Goal: Information Seeking & Learning: Learn about a topic

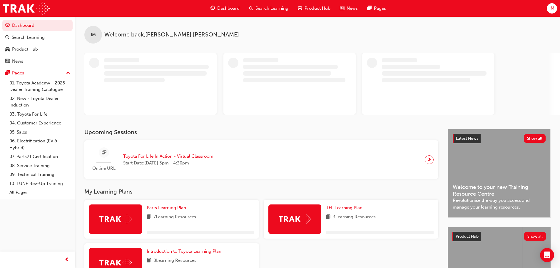
click at [327, 10] on span "Product Hub" at bounding box center [318, 8] width 26 height 7
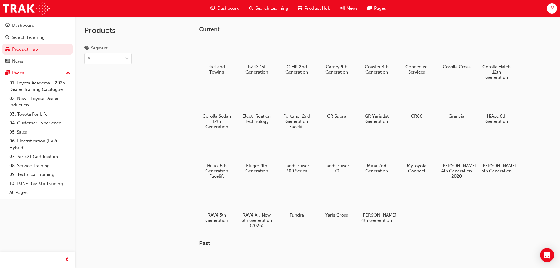
click at [426, 104] on div at bounding box center [417, 100] width 31 height 22
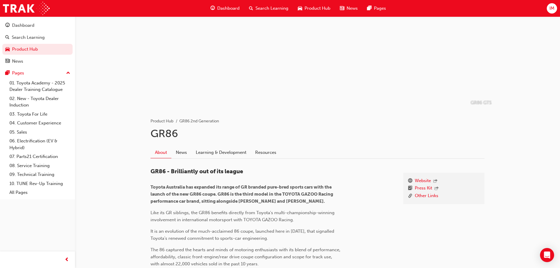
scroll to position [39, 0]
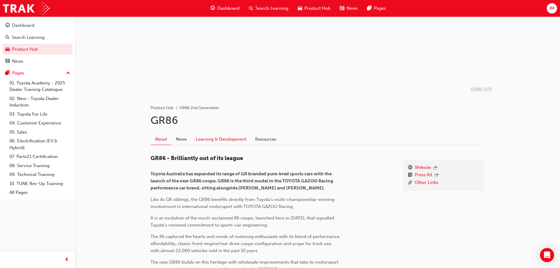
click at [239, 137] on link "Learning & Development" at bounding box center [220, 139] width 59 height 11
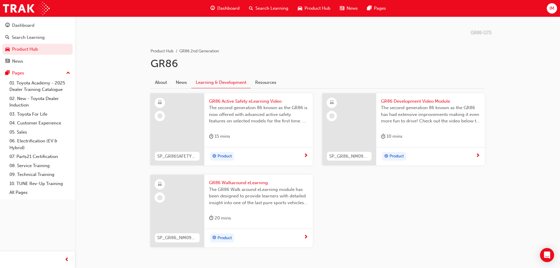
scroll to position [98, 0]
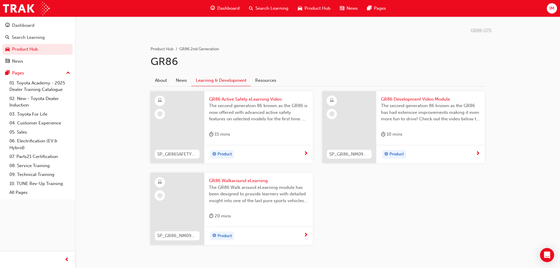
click at [253, 199] on span "The GR86 Walk around eLearning module has been designed to provide learners wit…" at bounding box center [258, 194] width 99 height 20
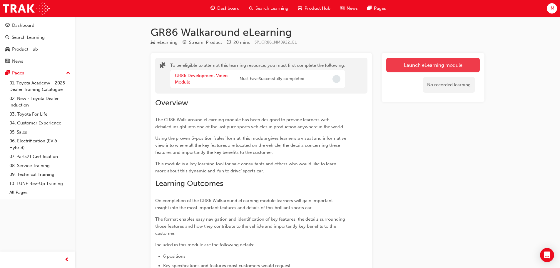
click at [409, 66] on button "Launch eLearning module" at bounding box center [434, 65] width 94 height 15
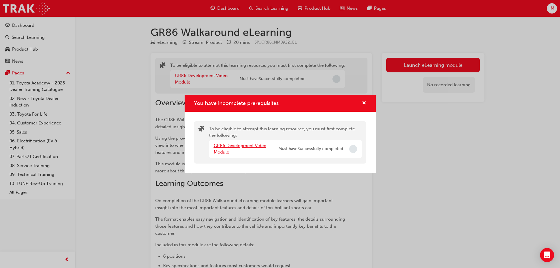
click at [259, 147] on link "GR86 Development Video Module" at bounding box center [240, 149] width 53 height 12
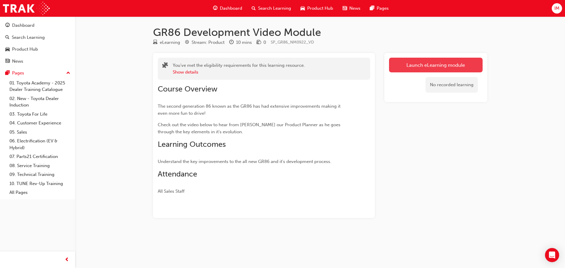
click at [442, 65] on link "Launch eLearning module" at bounding box center [436, 65] width 94 height 15
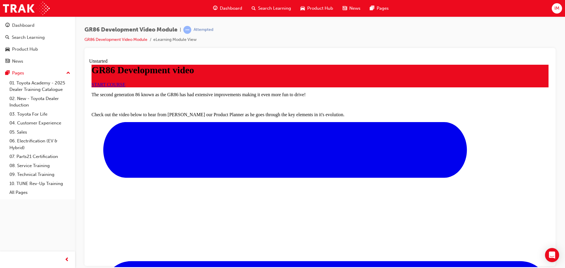
click at [125, 87] on link "START COURSE" at bounding box center [108, 84] width 34 height 5
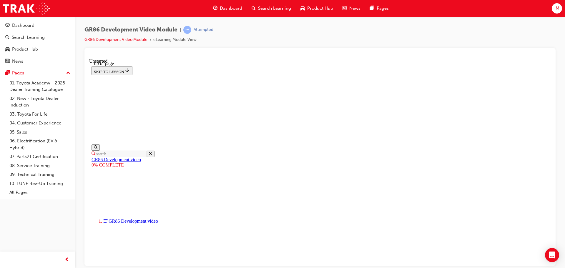
drag, startPoint x: 360, startPoint y: 186, endPoint x: 357, endPoint y: 186, distance: 3.0
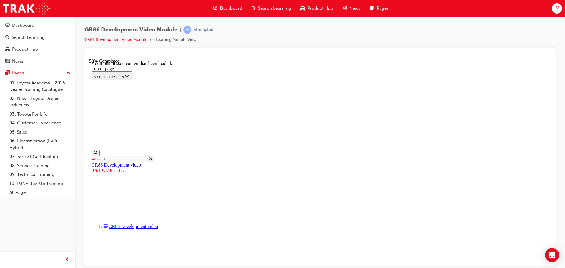
scroll to position [335, 0]
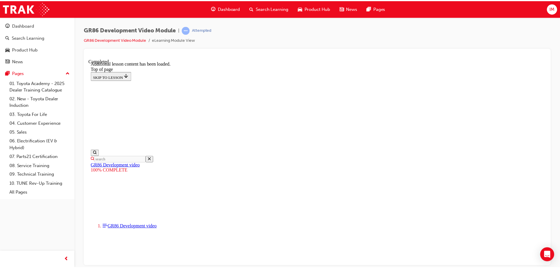
scroll to position [514, 0]
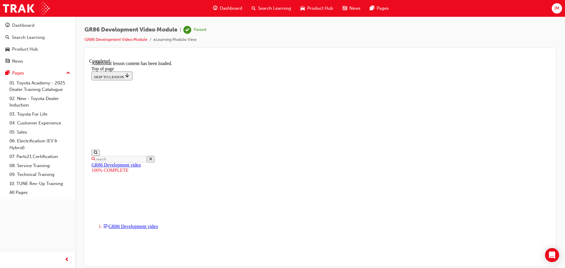
click at [322, 7] on span "Product Hub" at bounding box center [320, 8] width 26 height 7
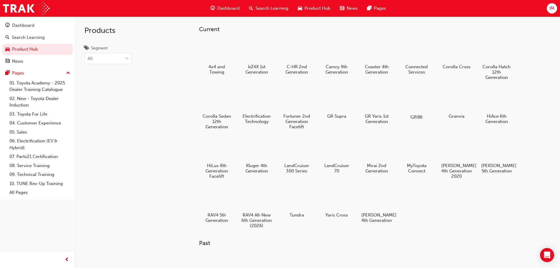
click at [427, 96] on div at bounding box center [416, 100] width 33 height 24
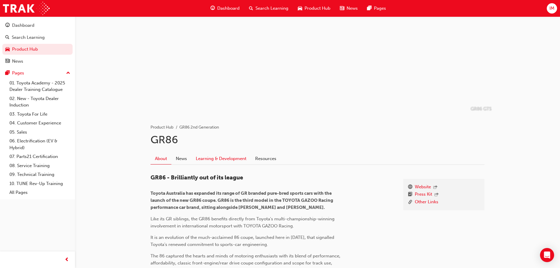
click at [212, 159] on link "Learning & Development" at bounding box center [220, 158] width 59 height 11
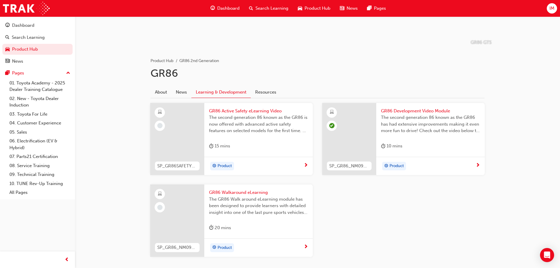
scroll to position [88, 0]
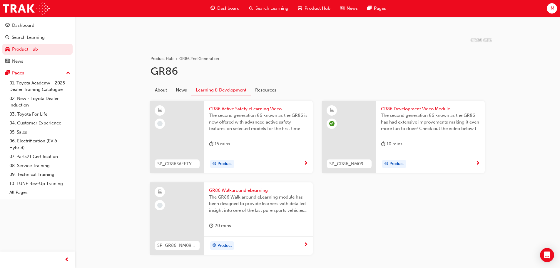
click at [231, 189] on span "GR86 Walkaround eLearning" at bounding box center [258, 190] width 99 height 7
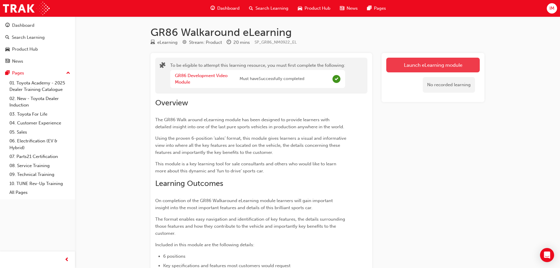
click at [434, 63] on button "Launch eLearning module" at bounding box center [434, 65] width 94 height 15
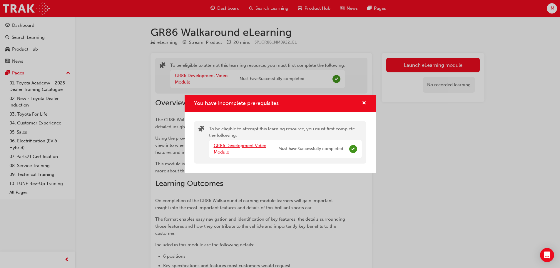
click at [237, 146] on link "GR86 Development Video Module" at bounding box center [240, 149] width 53 height 12
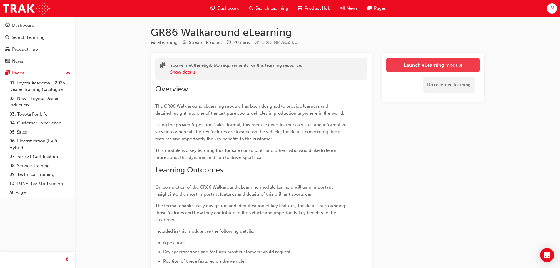
click at [472, 72] on link "Launch eLearning module" at bounding box center [434, 65] width 94 height 15
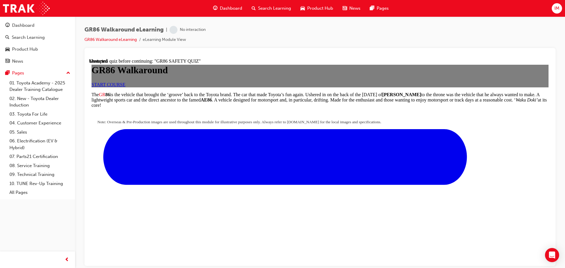
scroll to position [20, 0]
click at [125, 87] on span "START COURSE" at bounding box center [108, 84] width 34 height 5
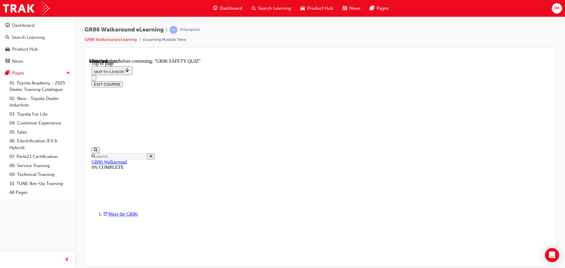
scroll to position [153, 0]
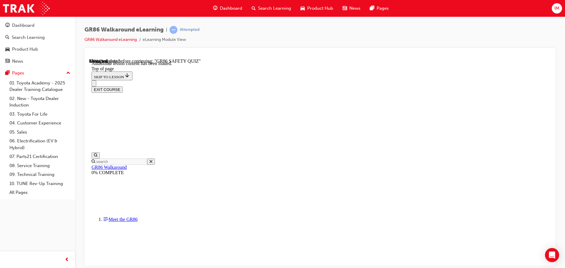
scroll to position [682, 0]
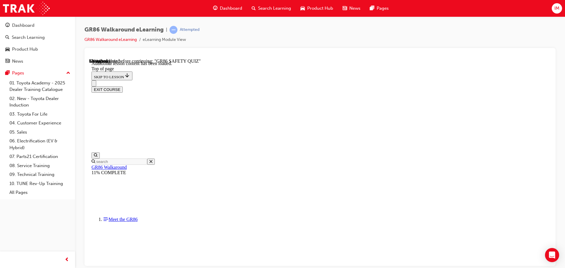
scroll to position [0, 0]
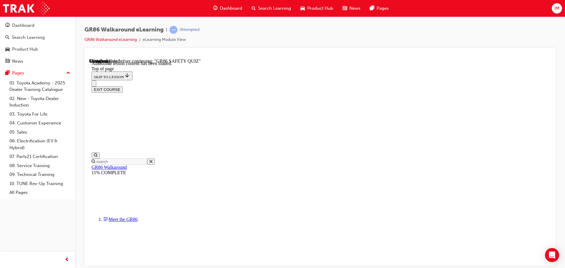
scroll to position [24, 0]
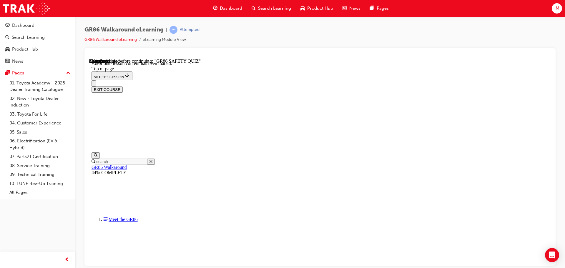
drag, startPoint x: 402, startPoint y: 171, endPoint x: 363, endPoint y: 177, distance: 40.2
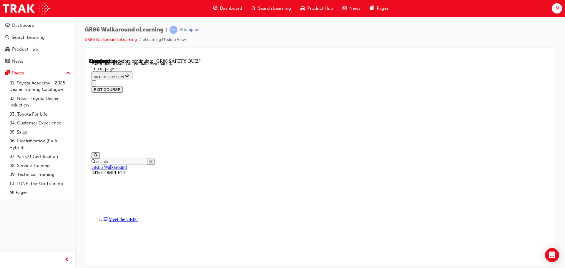
drag, startPoint x: 414, startPoint y: 169, endPoint x: 409, endPoint y: 165, distance: 6.4
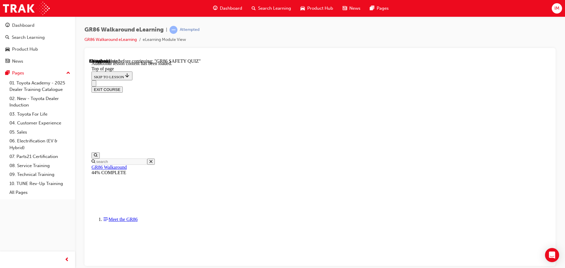
drag, startPoint x: 282, startPoint y: 175, endPoint x: 287, endPoint y: 174, distance: 5.4
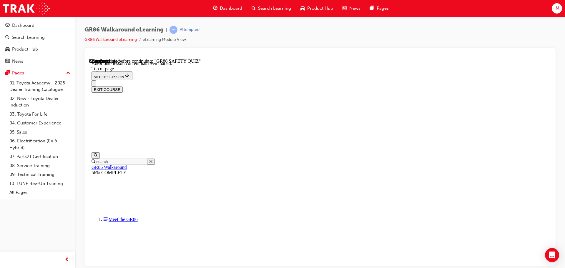
scroll to position [288, 0]
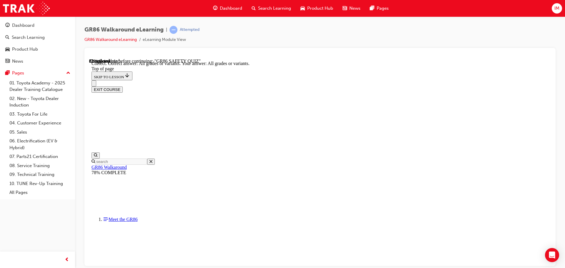
scroll to position [121, 0]
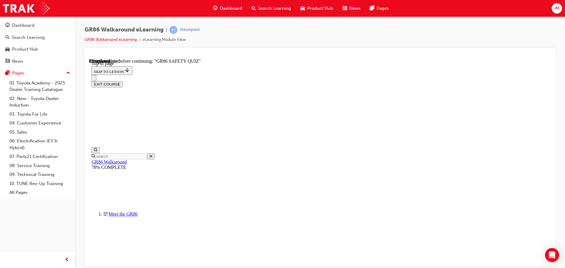
scroll to position [96, 0]
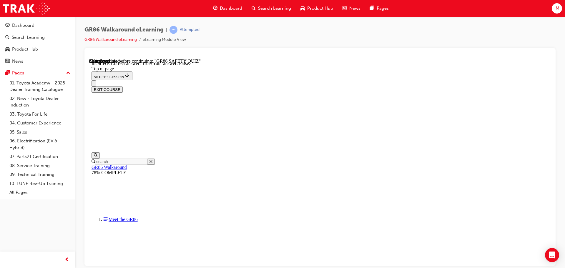
scroll to position [169, 0]
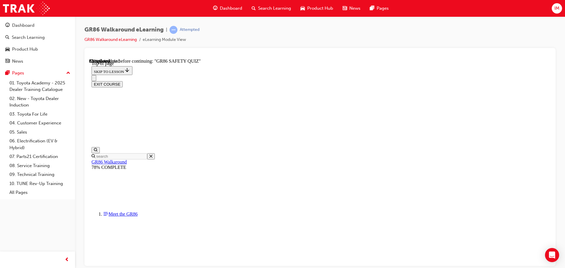
scroll to position [67, 0]
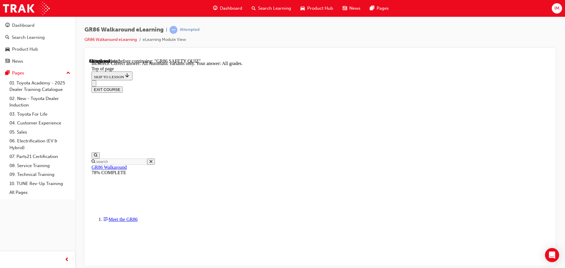
scroll to position [141, 0]
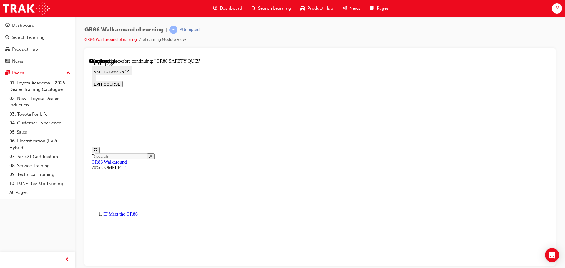
scroll to position [47, 0]
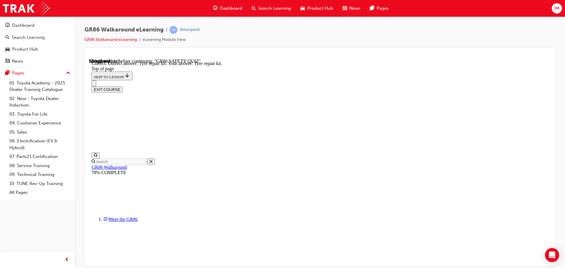
scroll to position [121, 0]
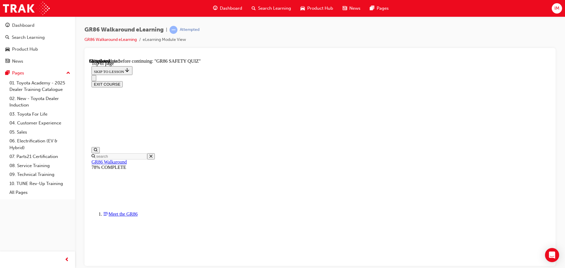
scroll to position [77, 0]
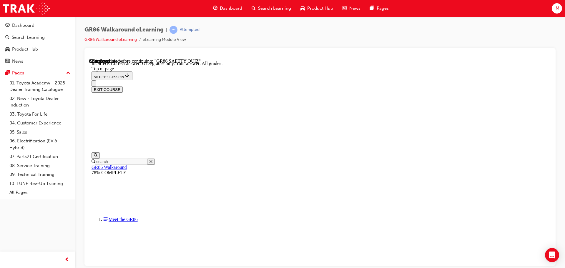
scroll to position [151, 0]
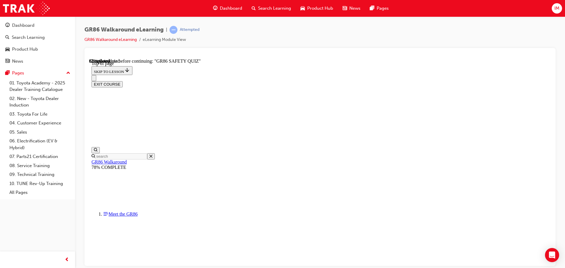
scroll to position [194, 0]
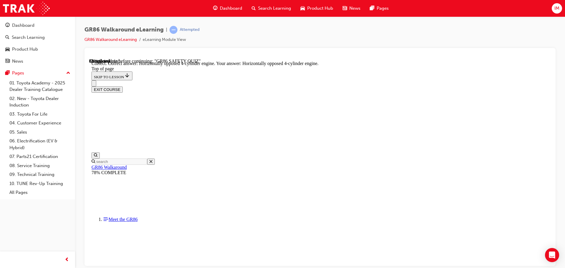
scroll to position [268, 0]
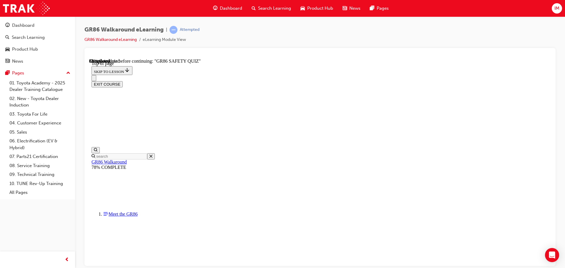
scroll to position [136, 0]
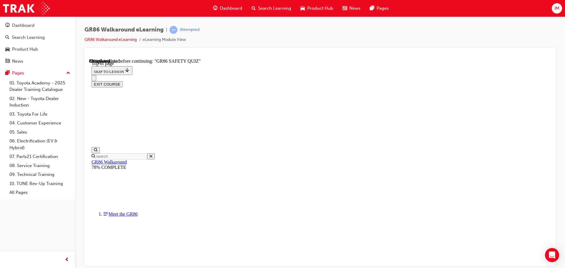
scroll to position [77, 0]
drag, startPoint x: 346, startPoint y: 211, endPoint x: 349, endPoint y: 216, distance: 5.9
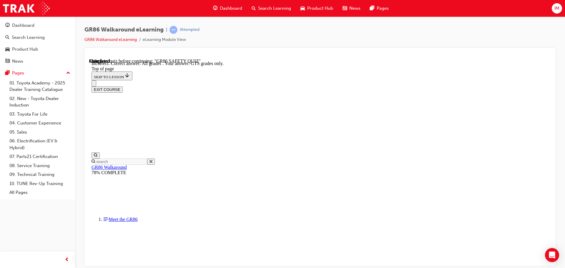
scroll to position [141, 0]
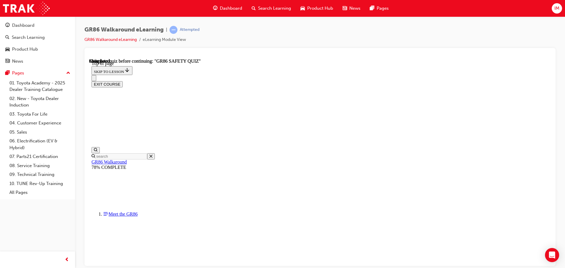
scroll to position [111, 0]
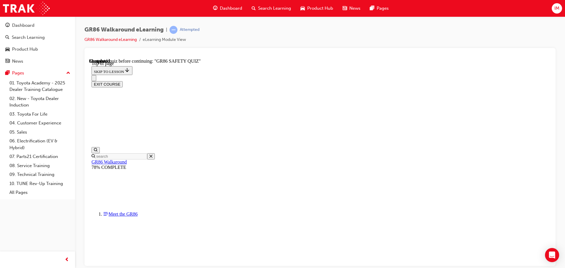
scroll to position [86, 0]
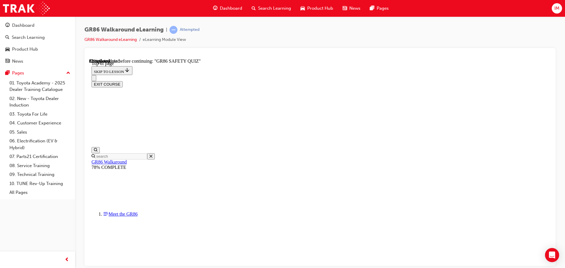
scroll to position [67, 0]
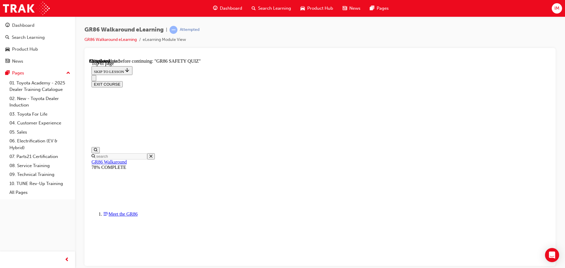
scroll to position [77, 0]
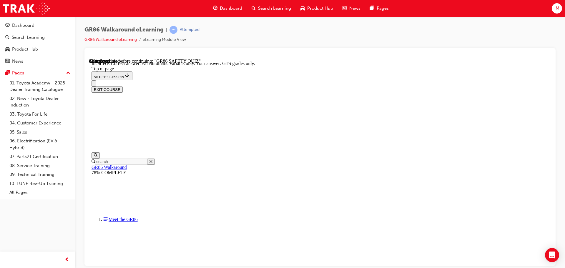
scroll to position [141, 0]
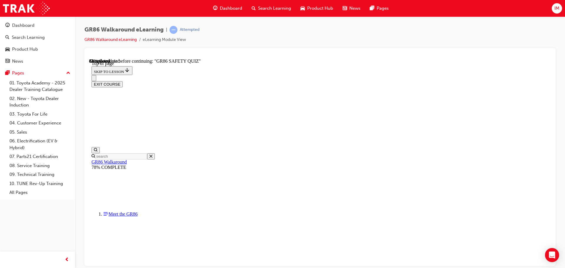
scroll to position [155, 0]
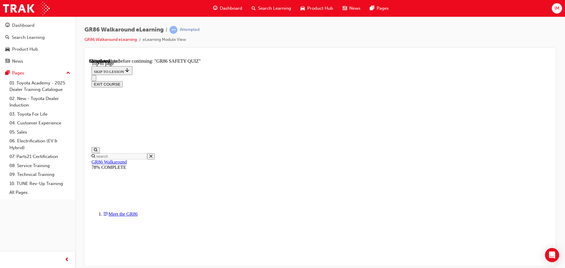
scroll to position [106, 0]
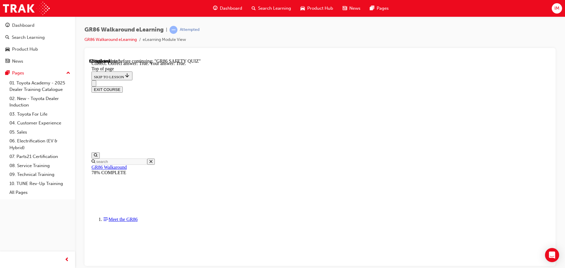
scroll to position [169, 0]
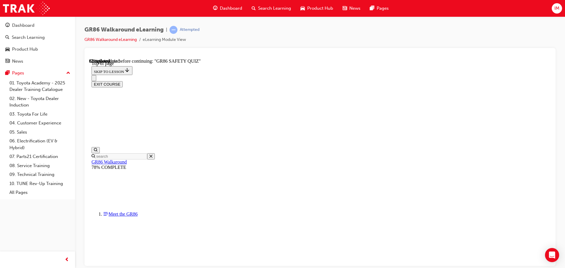
scroll to position [96, 0]
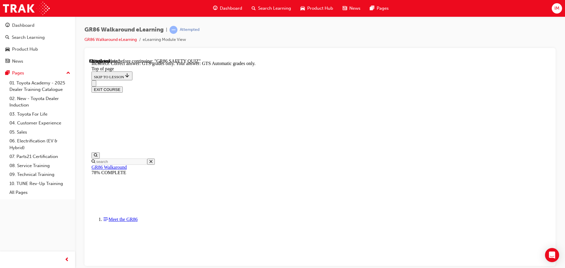
scroll to position [151, 0]
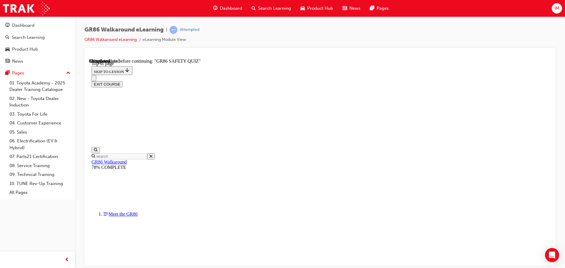
scroll to position [165, 0]
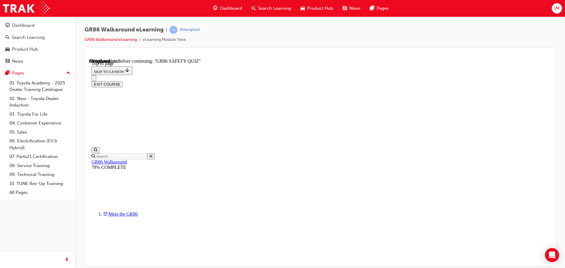
scroll to position [47, 0]
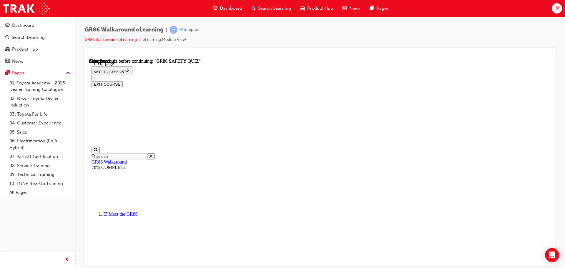
scroll to position [111, 0]
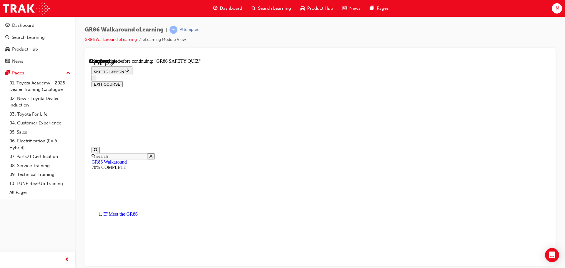
scroll to position [96, 0]
drag, startPoint x: 357, startPoint y: 256, endPoint x: 354, endPoint y: 249, distance: 7.9
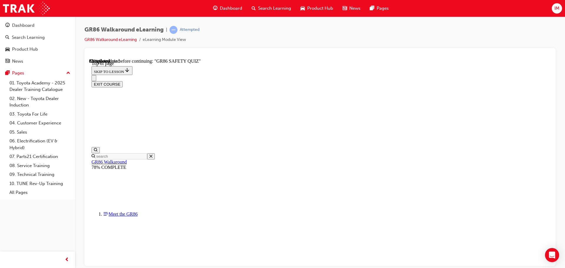
scroll to position [47, 0]
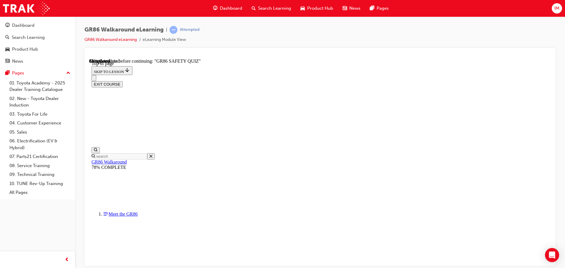
scroll to position [38, 0]
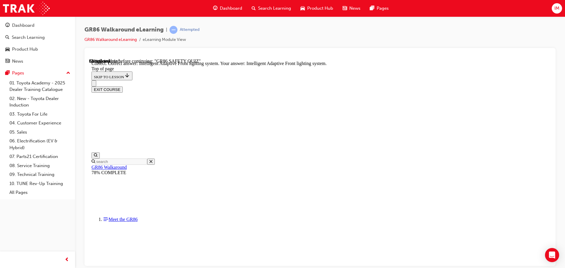
scroll to position [228, 0]
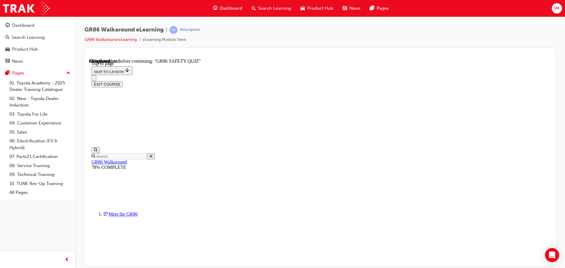
scroll to position [87, 0]
drag, startPoint x: 343, startPoint y: 242, endPoint x: 344, endPoint y: 246, distance: 4.3
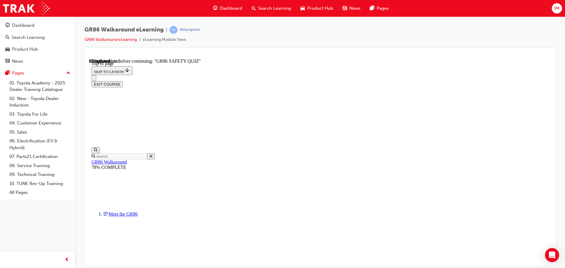
scroll to position [175, 0]
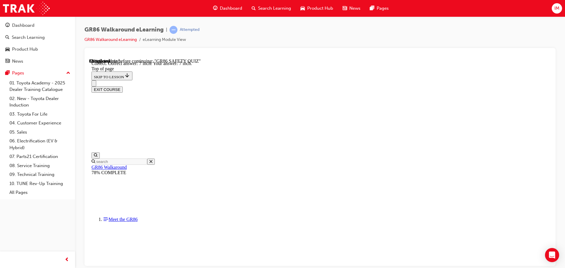
scroll to position [258, 0]
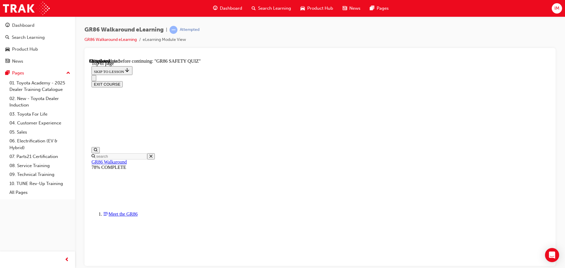
scroll to position [96, 0]
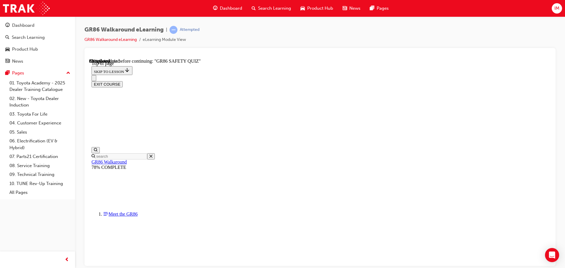
scroll to position [185, 0]
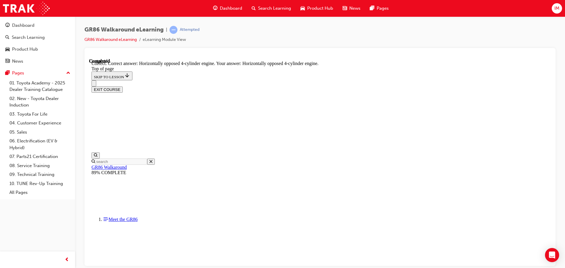
scroll to position [268, 0]
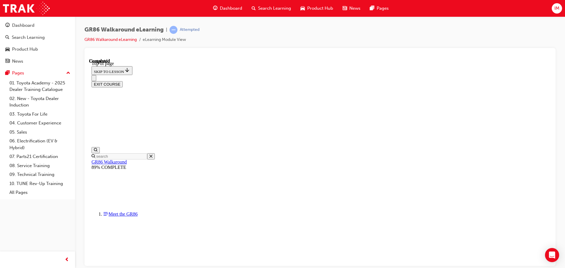
scroll to position [111, 0]
click at [123, 81] on button "EXIT COURSE" at bounding box center [106, 84] width 31 height 6
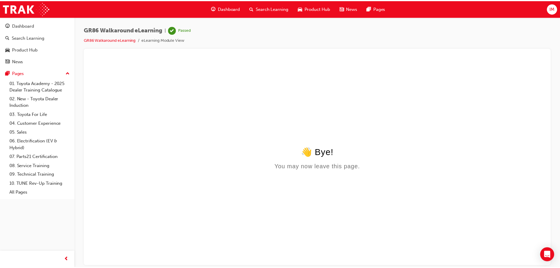
scroll to position [0, 0]
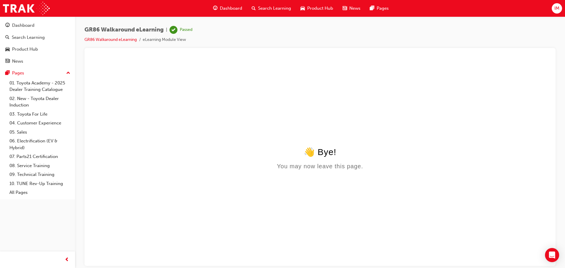
click at [323, 6] on span "Product Hub" at bounding box center [320, 8] width 26 height 7
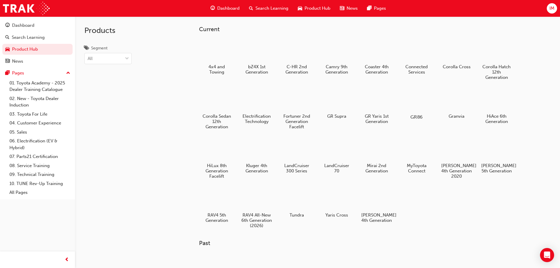
click at [403, 96] on div at bounding box center [416, 100] width 33 height 24
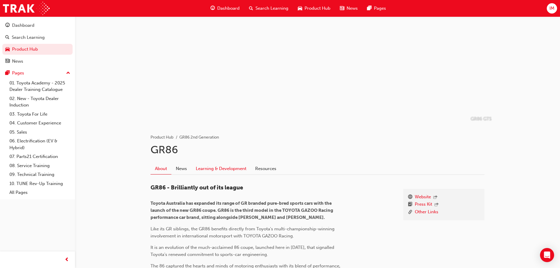
click at [207, 172] on link "Learning & Development" at bounding box center [220, 168] width 59 height 11
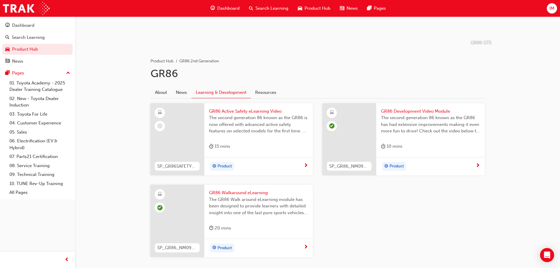
scroll to position [88, 0]
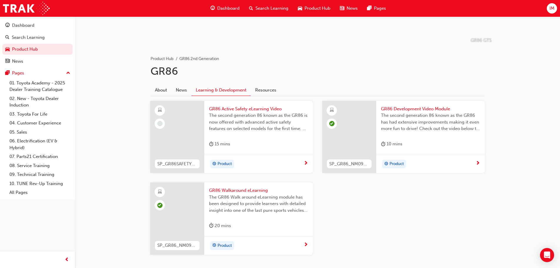
click at [258, 110] on span "GR86 Active Safety eLearning Video" at bounding box center [258, 109] width 99 height 7
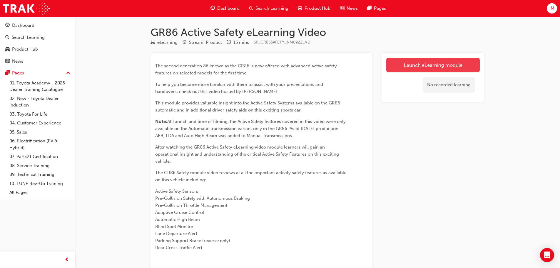
click at [424, 70] on link "Launch eLearning module" at bounding box center [434, 65] width 94 height 15
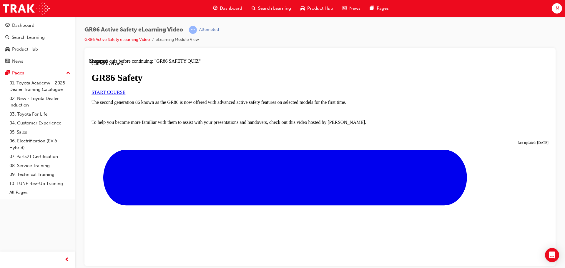
click at [125, 94] on span "START COURSE" at bounding box center [108, 91] width 34 height 5
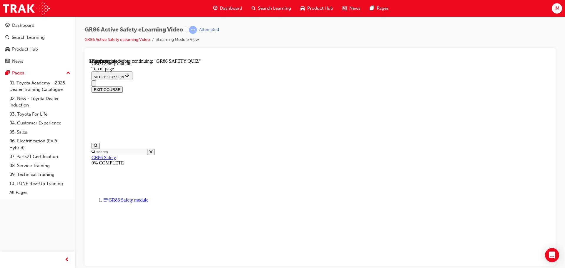
scroll to position [32, 0]
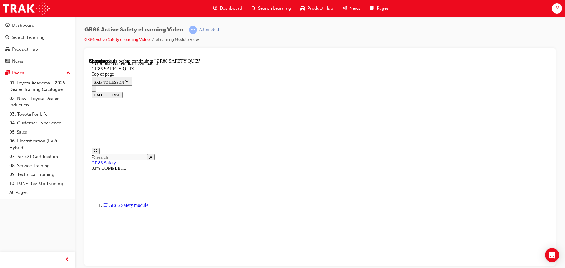
scroll to position [18, 0]
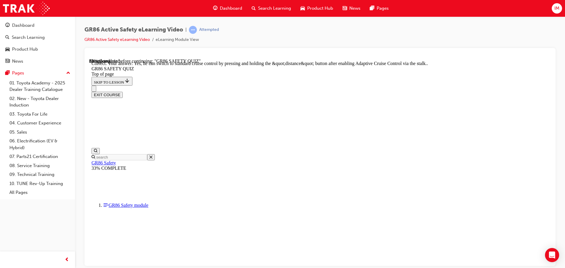
scroll to position [229, 0]
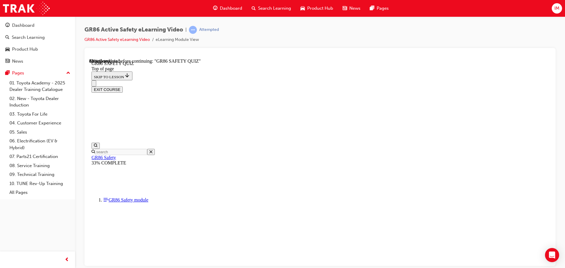
scroll to position [136, 0]
drag, startPoint x: 334, startPoint y: 249, endPoint x: 337, endPoint y: 227, distance: 22.3
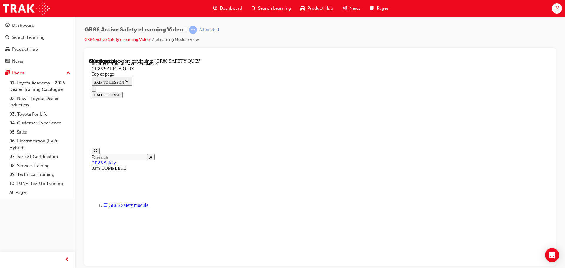
scroll to position [221, 0]
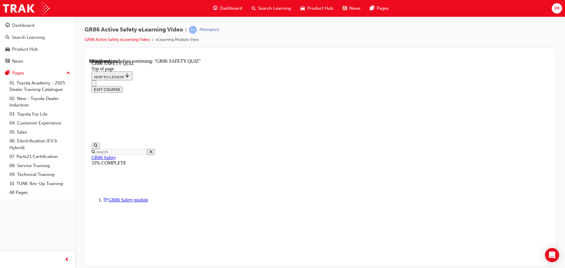
scroll to position [146, 0]
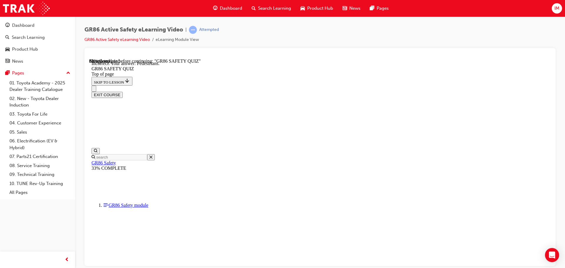
scroll to position [235, 0]
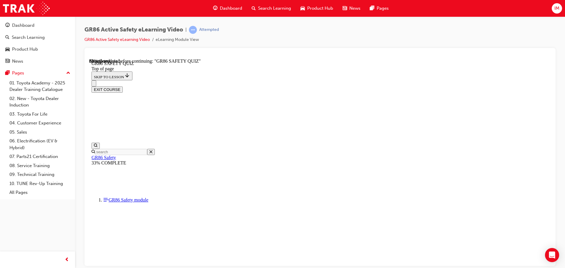
scroll to position [106, 0]
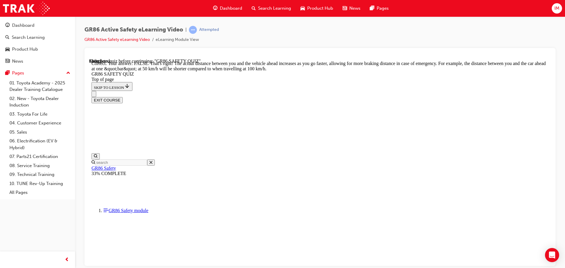
scroll to position [245, 0]
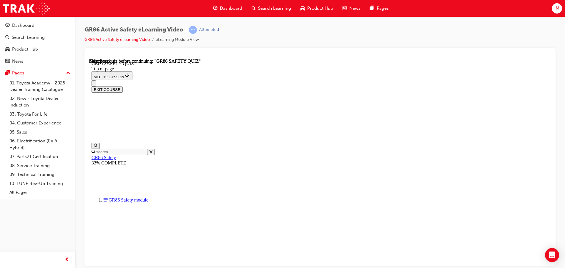
scroll to position [111, 0]
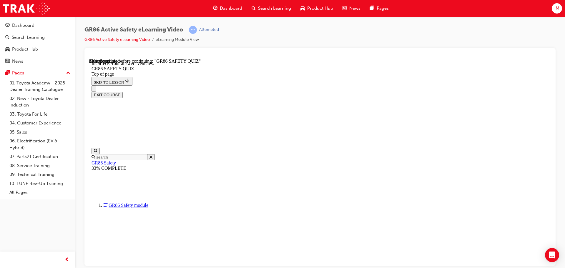
scroll to position [235, 0]
drag, startPoint x: 319, startPoint y: 222, endPoint x: 342, endPoint y: 244, distance: 32.9
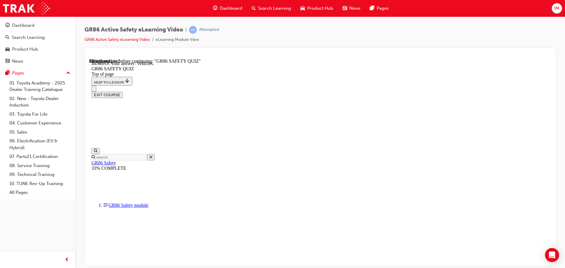
drag, startPoint x: 336, startPoint y: 216, endPoint x: 353, endPoint y: 247, distance: 34.7
drag, startPoint x: 354, startPoint y: 257, endPoint x: 342, endPoint y: 221, distance: 37.8
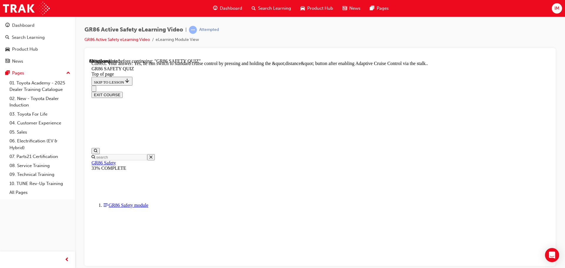
scroll to position [229, 0]
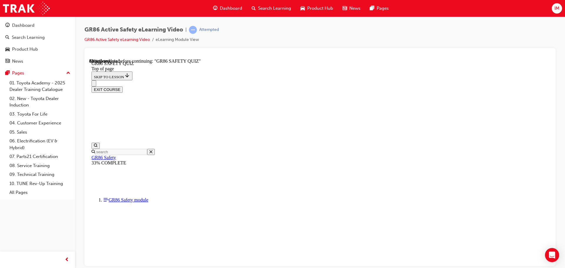
scroll to position [37, 0]
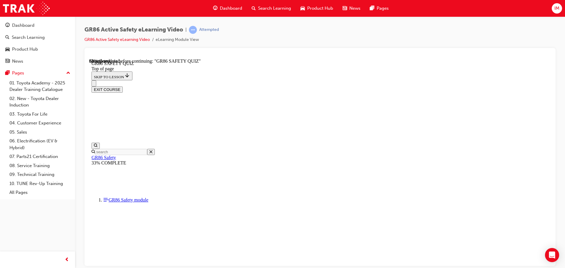
scroll to position [165, 0]
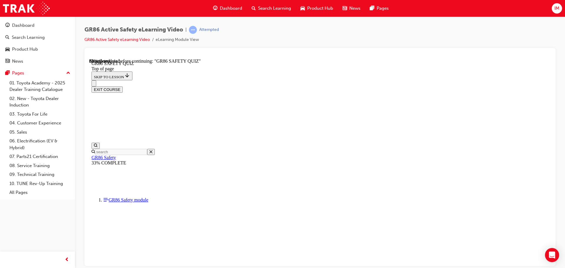
scroll to position [175, 0]
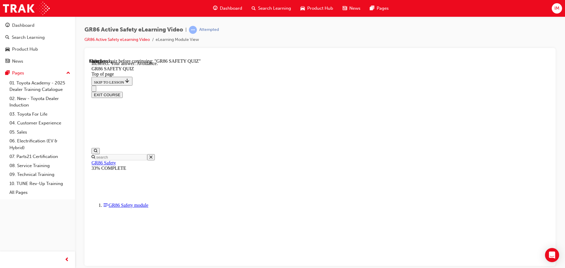
scroll to position [202, 0]
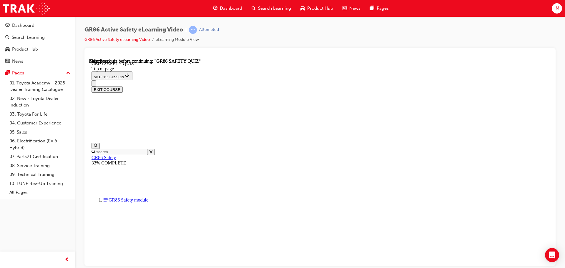
scroll to position [111, 0]
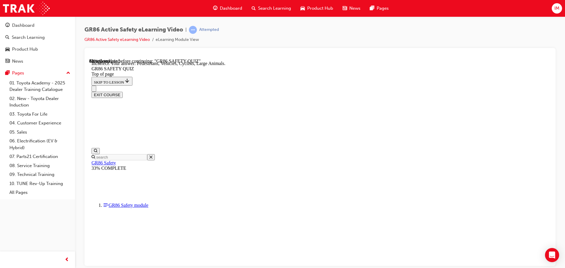
scroll to position [235, 0]
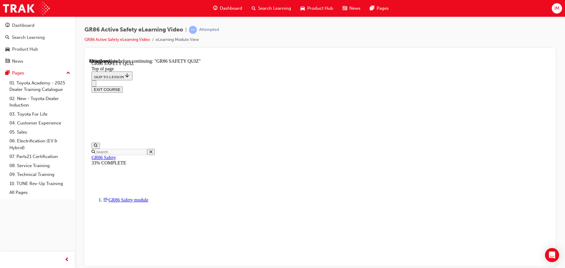
scroll to position [145, 0]
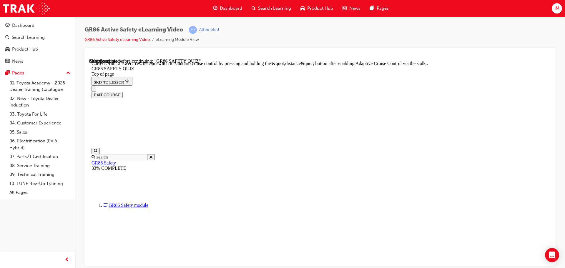
drag, startPoint x: 372, startPoint y: 234, endPoint x: 376, endPoint y: 238, distance: 5.0
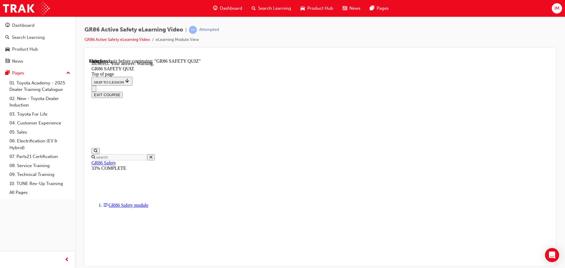
scroll to position [94, 0]
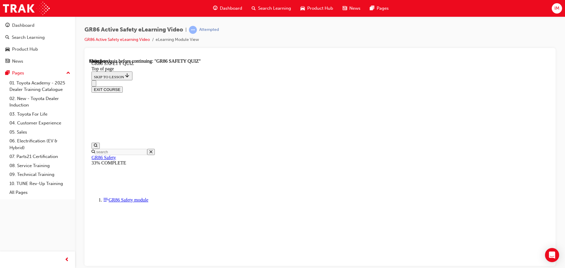
scroll to position [111, 0]
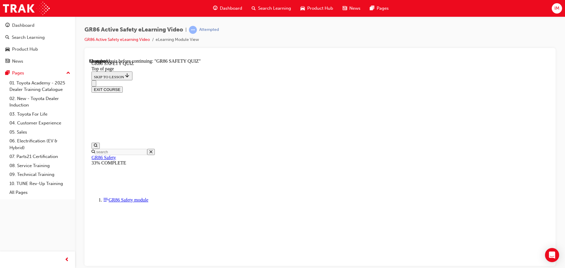
drag, startPoint x: 311, startPoint y: 162, endPoint x: 330, endPoint y: 204, distance: 46.4
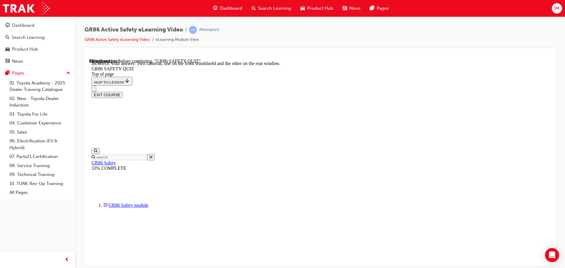
scroll to position [107, 0]
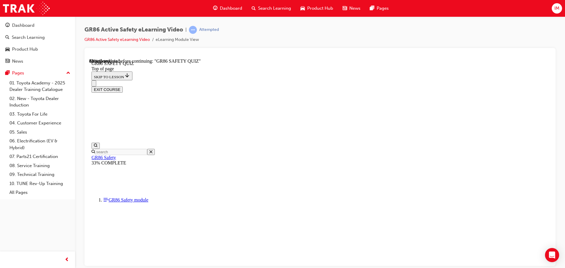
drag, startPoint x: 342, startPoint y: 224, endPoint x: 341, endPoint y: 216, distance: 7.5
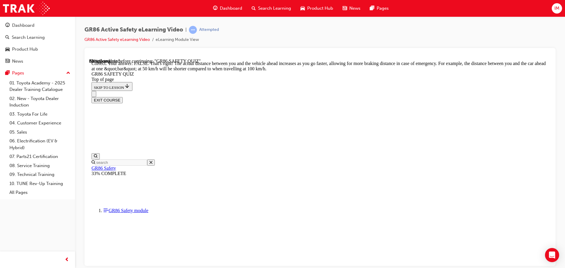
drag, startPoint x: 354, startPoint y: 226, endPoint x: 356, endPoint y: 238, distance: 11.6
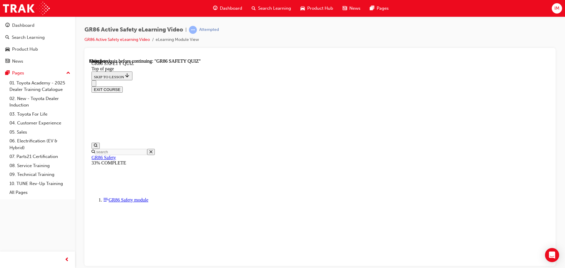
scroll to position [106, 0]
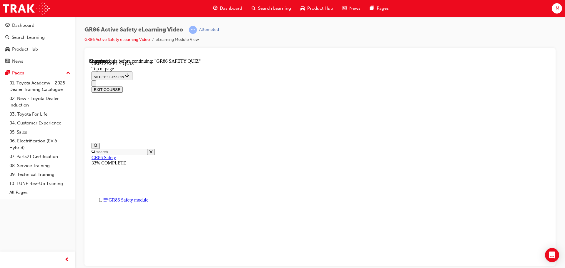
scroll to position [146, 0]
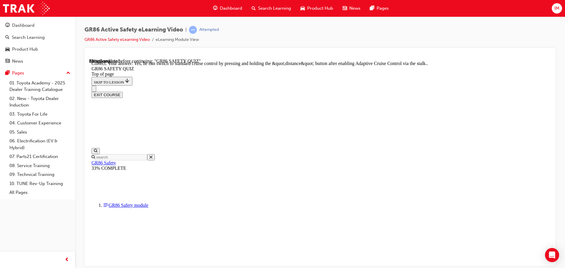
scroll to position [229, 0]
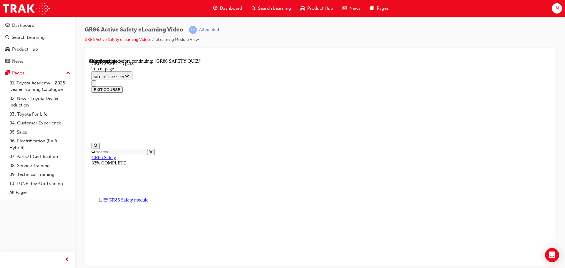
scroll to position [149, 0]
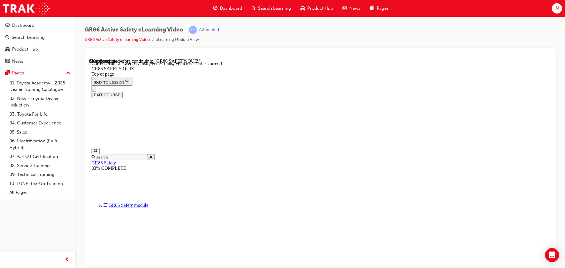
scroll to position [264, 0]
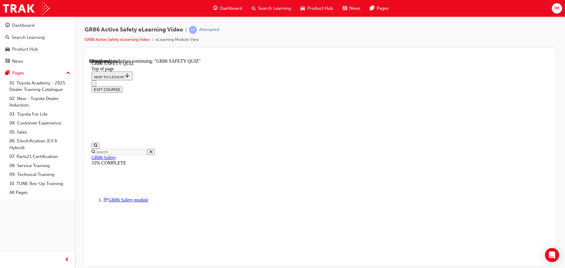
scroll to position [126, 0]
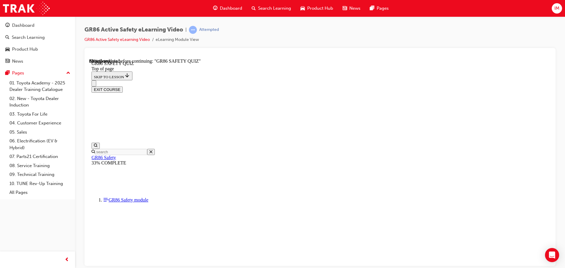
scroll to position [136, 0]
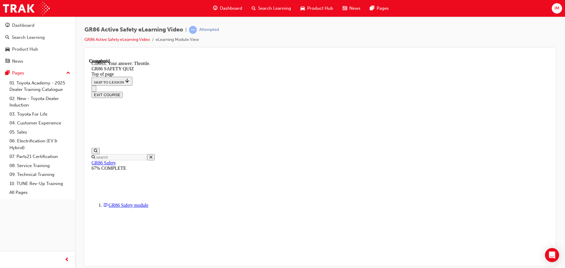
scroll to position [221, 0]
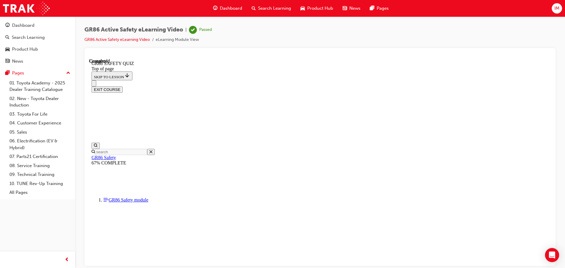
scroll to position [111, 0]
click at [123, 86] on button "EXIT COURSE" at bounding box center [106, 89] width 31 height 6
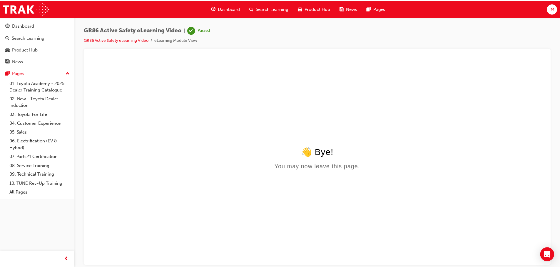
scroll to position [0, 0]
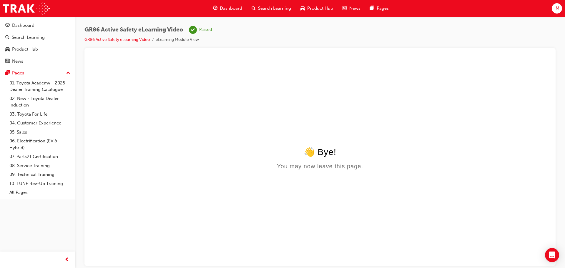
click at [225, 5] on span "Dashboard" at bounding box center [231, 8] width 22 height 7
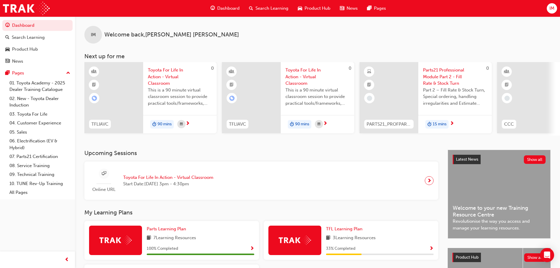
click at [309, 11] on span "Product Hub" at bounding box center [318, 8] width 26 height 7
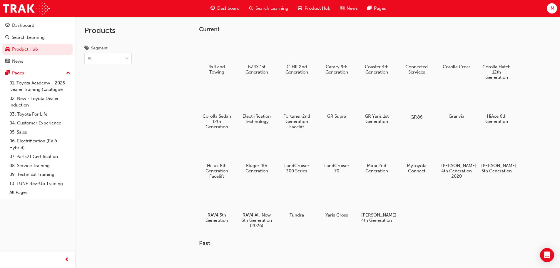
click at [408, 101] on div at bounding box center [416, 100] width 33 height 24
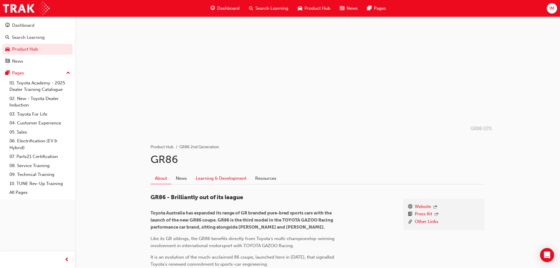
click at [216, 176] on link "Learning & Development" at bounding box center [220, 178] width 59 height 11
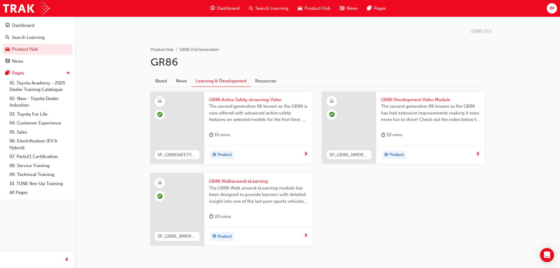
scroll to position [118, 0]
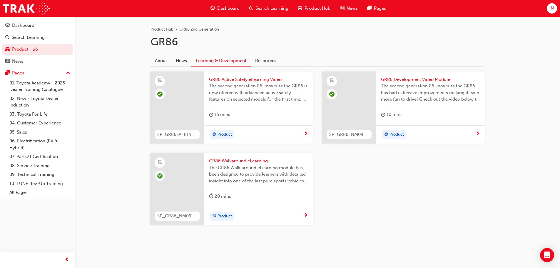
click at [304, 6] on div "Product Hub" at bounding box center [314, 8] width 42 height 12
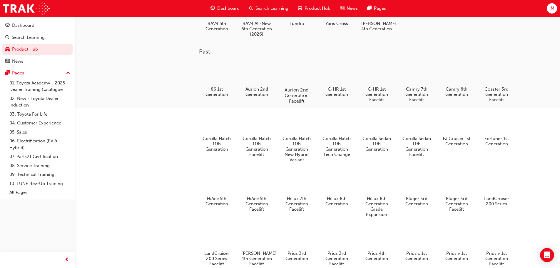
scroll to position [196, 0]
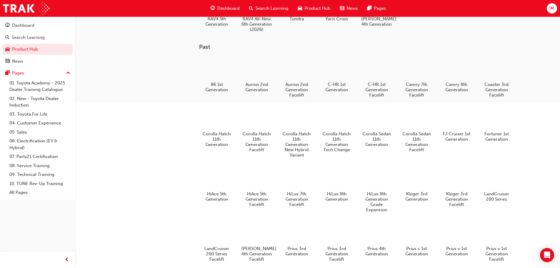
click at [191, 79] on div "Current 4x4 and Towing bZ4X 1st Generation C-HR 2nd Generation Camry 9th Genera…" at bounding box center [366, 108] width 353 height 556
click at [231, 69] on div at bounding box center [216, 67] width 33 height 23
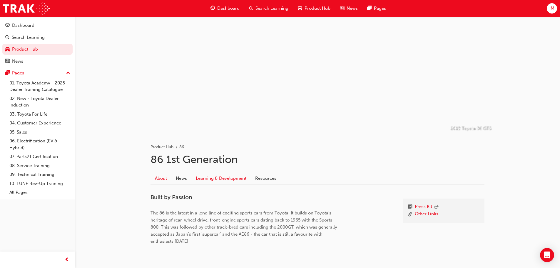
click at [228, 173] on link "Learning & Development" at bounding box center [220, 178] width 59 height 11
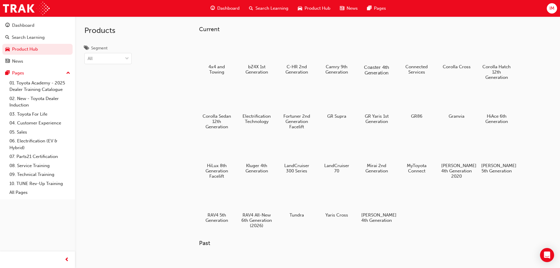
click at [385, 52] on div at bounding box center [376, 50] width 33 height 23
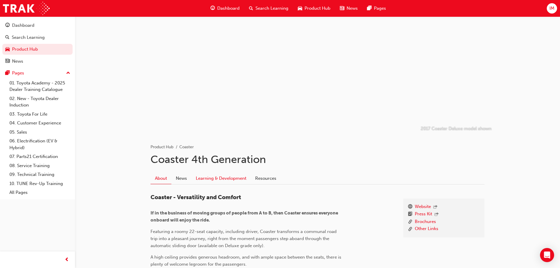
click at [216, 180] on link "Learning & Development" at bounding box center [220, 178] width 59 height 11
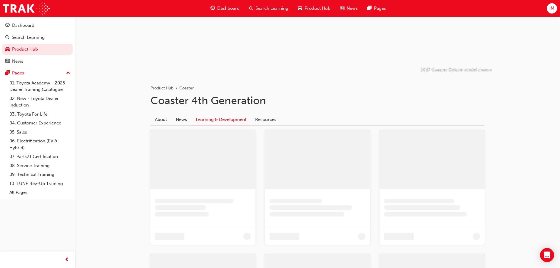
scroll to position [36, 0]
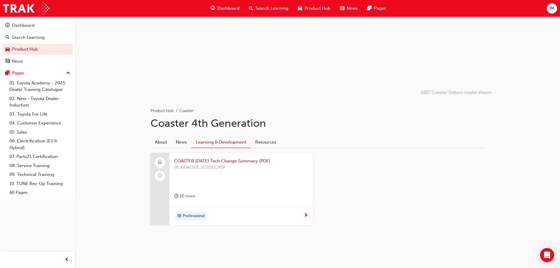
click at [239, 161] on span "COASTER March 2022 Tech Change Summary (PDF)" at bounding box center [241, 161] width 134 height 7
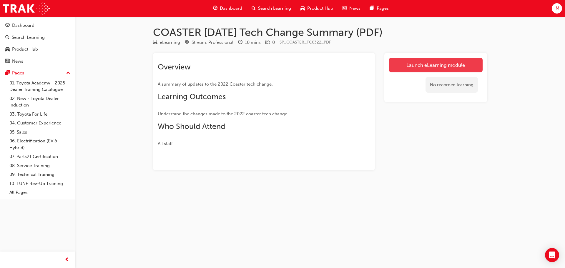
click at [430, 69] on link "Launch eLearning module" at bounding box center [436, 65] width 94 height 15
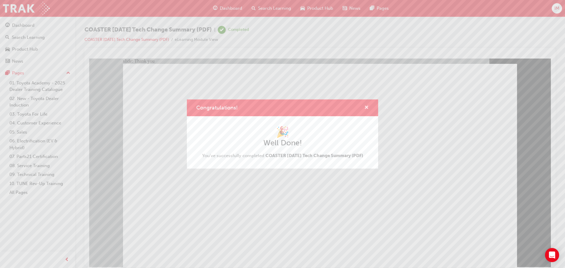
click at [364, 107] on span "cross-icon" at bounding box center [366, 107] width 4 height 5
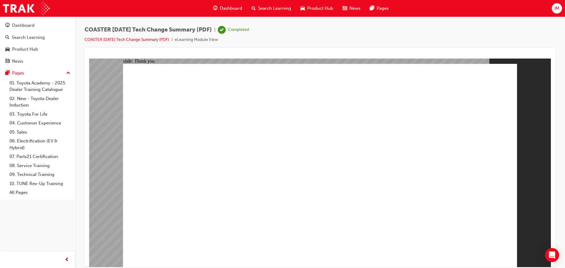
click at [324, 6] on span "Product Hub" at bounding box center [320, 8] width 26 height 7
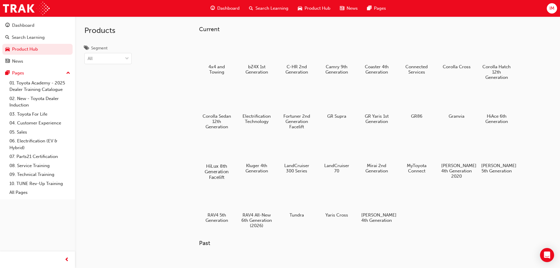
click at [217, 142] on div at bounding box center [216, 149] width 33 height 24
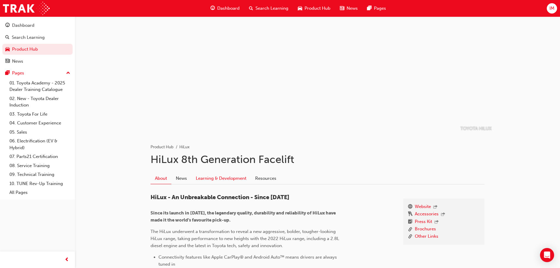
click at [237, 180] on link "Learning & Development" at bounding box center [220, 178] width 59 height 11
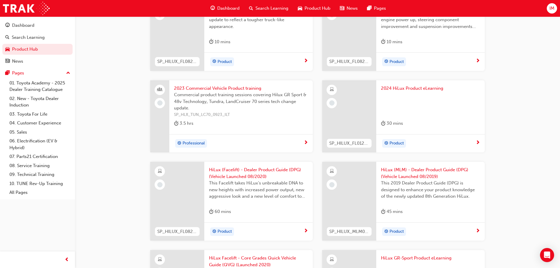
scroll to position [285, 0]
click at [260, 173] on span "HiLux (Facelift) - Dealer Product Guide (DPG) (Vehicle Launched 08/2020)" at bounding box center [258, 173] width 99 height 13
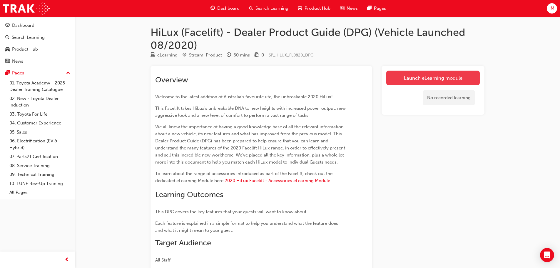
click at [442, 81] on link "Launch eLearning module" at bounding box center [434, 78] width 94 height 15
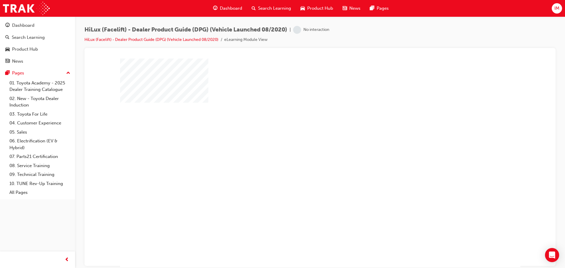
click at [321, 182] on div at bounding box center [320, 164] width 400 height 212
click at [303, 146] on div "play" at bounding box center [303, 146] width 0 height 0
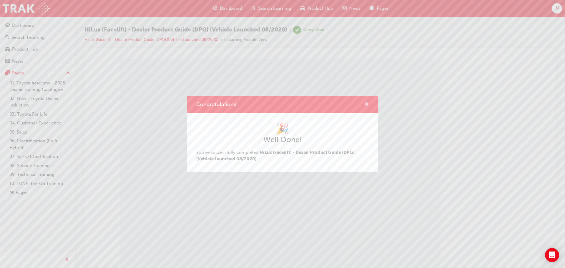
click at [368, 105] on span "cross-icon" at bounding box center [366, 104] width 4 height 5
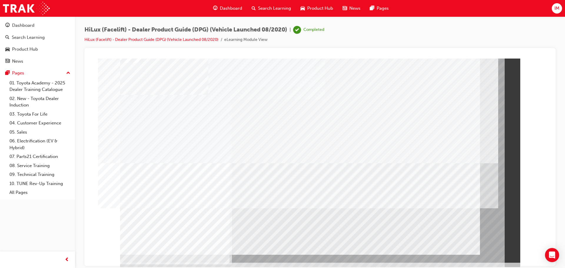
scroll to position [10, 0]
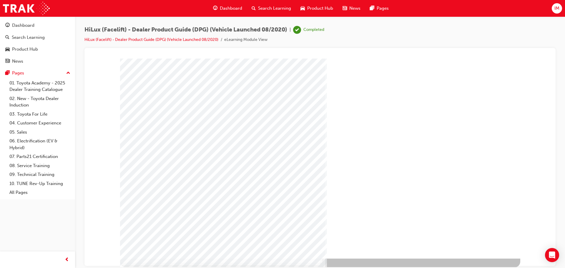
scroll to position [12, 0]
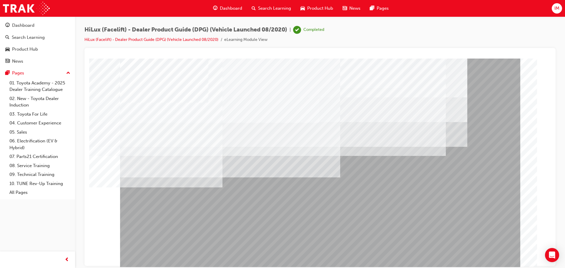
scroll to position [10, 0]
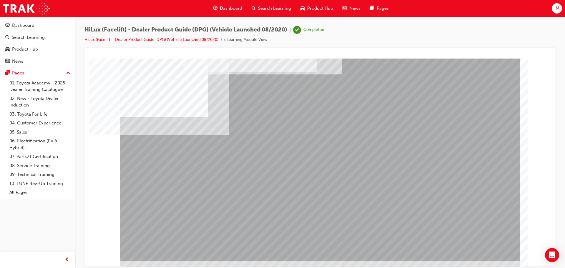
scroll to position [0, 0]
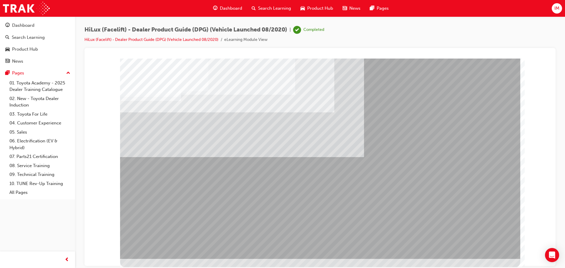
scroll to position [12, 0]
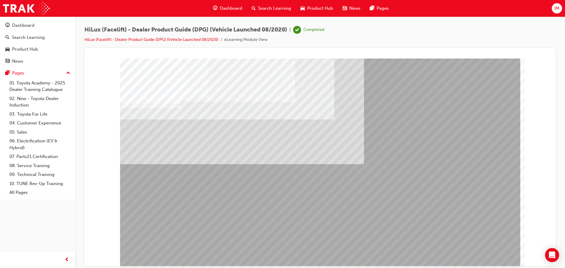
scroll to position [0, 0]
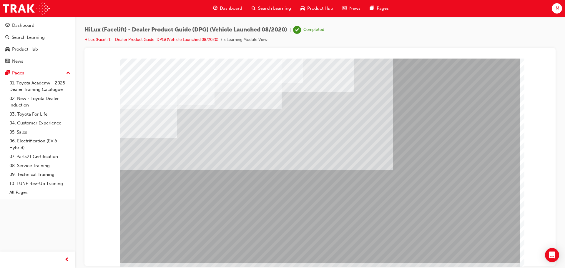
scroll to position [10, 0]
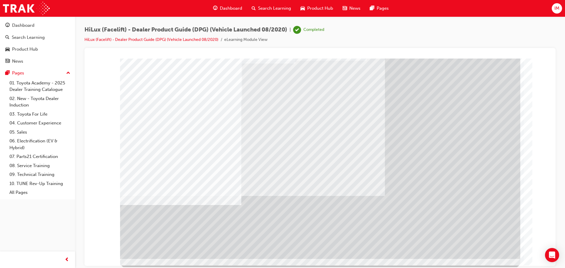
scroll to position [12, 0]
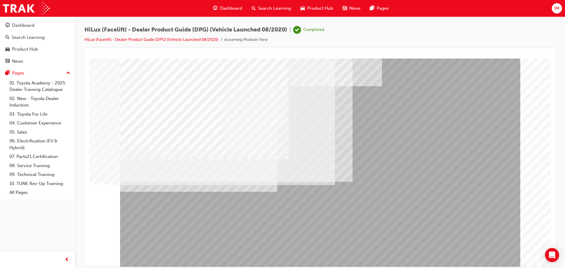
scroll to position [12, 0]
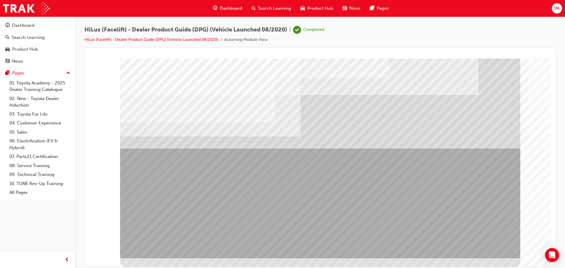
scroll to position [0, 0]
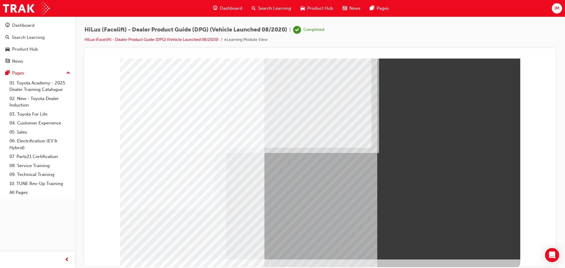
scroll to position [12, 0]
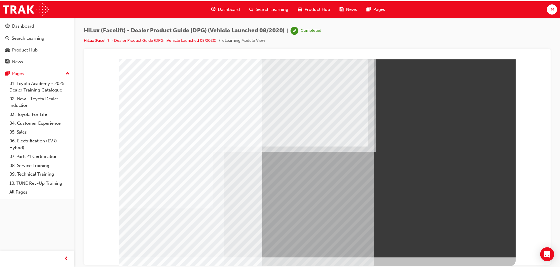
scroll to position [0, 0]
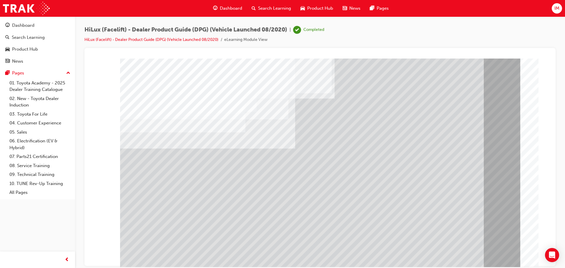
drag, startPoint x: 511, startPoint y: 248, endPoint x: 512, endPoint y: 264, distance: 15.7
drag, startPoint x: 507, startPoint y: 244, endPoint x: 508, endPoint y: 257, distance: 12.7
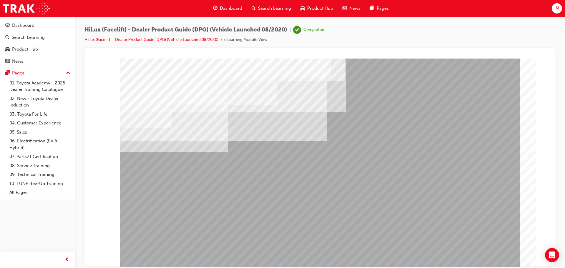
drag, startPoint x: 506, startPoint y: 248, endPoint x: 491, endPoint y: 252, distance: 15.7
drag, startPoint x: 491, startPoint y: 252, endPoint x: 465, endPoint y: 259, distance: 26.7
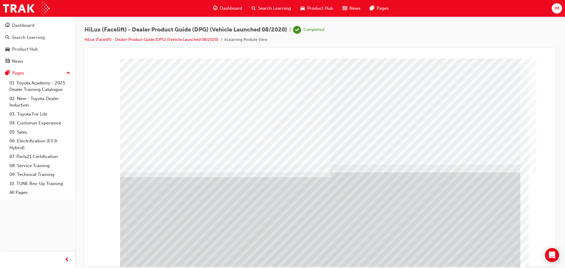
drag, startPoint x: 513, startPoint y: 248, endPoint x: 392, endPoint y: 255, distance: 120.8
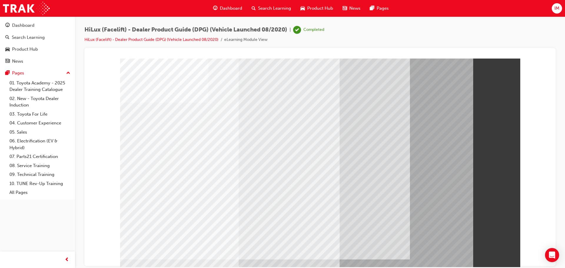
click at [320, 9] on span "Product Hub" at bounding box center [320, 8] width 26 height 7
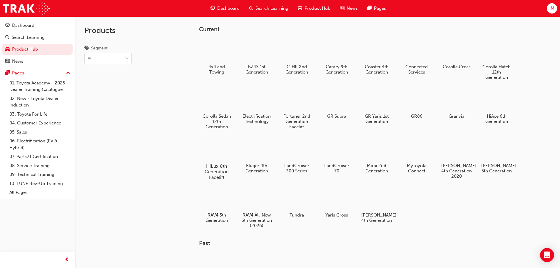
click at [226, 158] on div at bounding box center [216, 149] width 33 height 24
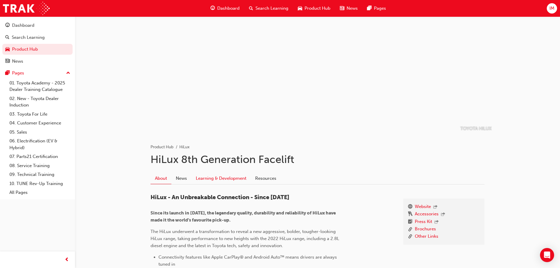
drag, startPoint x: 219, startPoint y: 172, endPoint x: 219, endPoint y: 177, distance: 4.4
click at [219, 173] on div "About News Learning & Development Resources" at bounding box center [318, 176] width 334 height 16
click at [219, 178] on link "Learning & Development" at bounding box center [220, 178] width 59 height 11
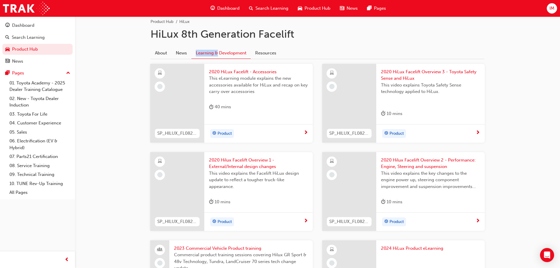
scroll to position [108, 0]
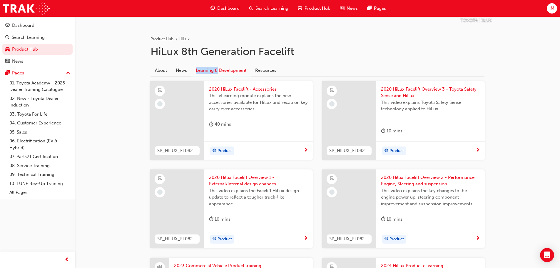
click at [239, 112] on div "This eLearning module explains the new accessories available for HiLux and reca…" at bounding box center [258, 104] width 99 height 24
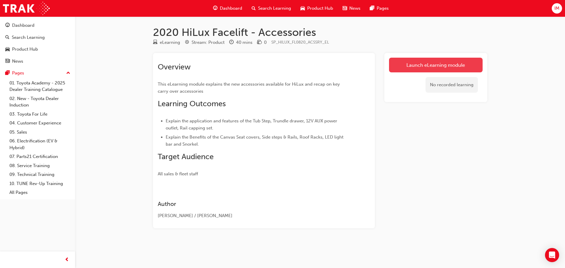
click at [423, 69] on link "Launch eLearning module" at bounding box center [436, 65] width 94 height 15
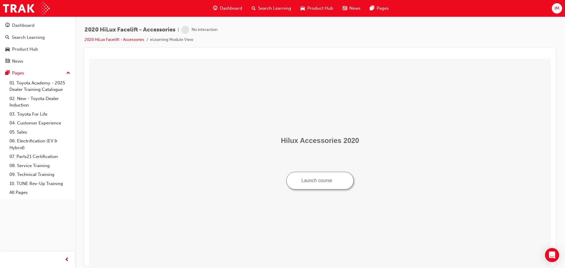
click at [322, 181] on button "Launch course" at bounding box center [319, 180] width 67 height 18
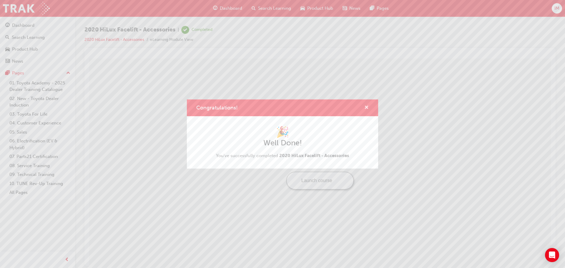
click at [366, 111] on button "Congratulations!" at bounding box center [366, 107] width 4 height 7
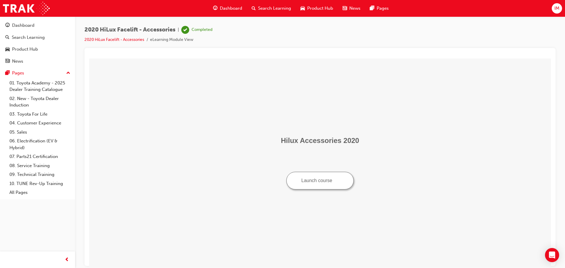
click at [303, 8] on span "car-icon" at bounding box center [302, 8] width 4 height 7
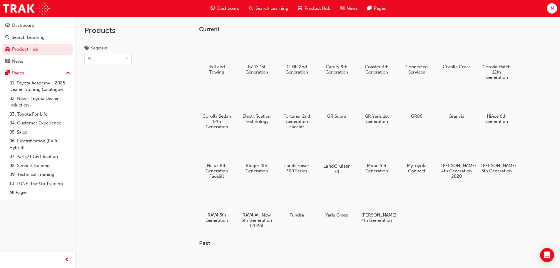
click at [339, 165] on h5 "LandCruiser 70" at bounding box center [336, 168] width 33 height 11
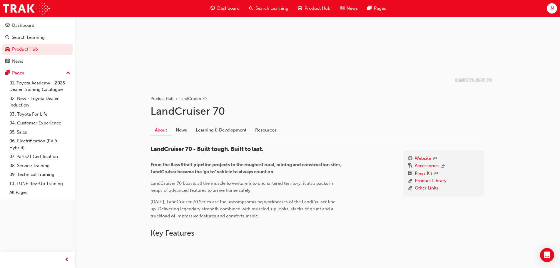
scroll to position [49, 0]
click at [209, 131] on link "Learning & Development" at bounding box center [220, 129] width 59 height 11
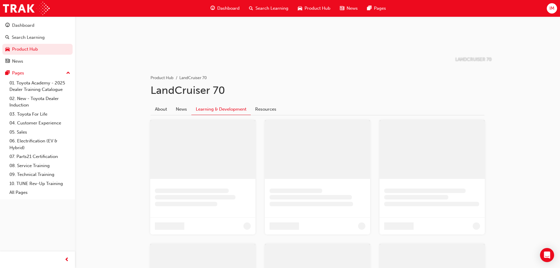
scroll to position [43, 0]
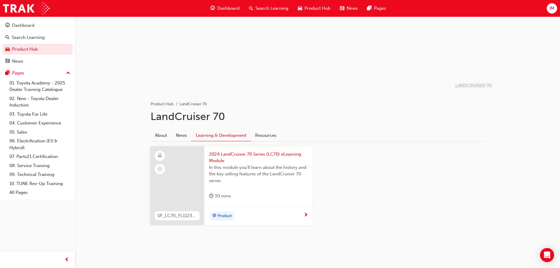
click at [232, 158] on span "2024 LandCruiser 70 Series (LC70) eLearning Module" at bounding box center [258, 157] width 99 height 13
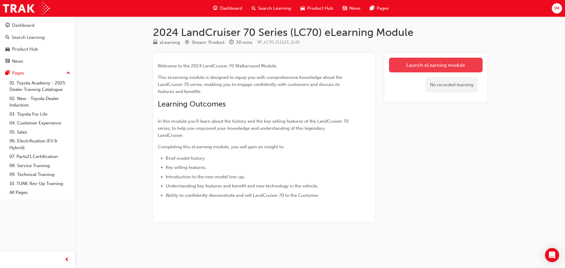
click at [430, 67] on link "Launch eLearning module" at bounding box center [436, 65] width 94 height 15
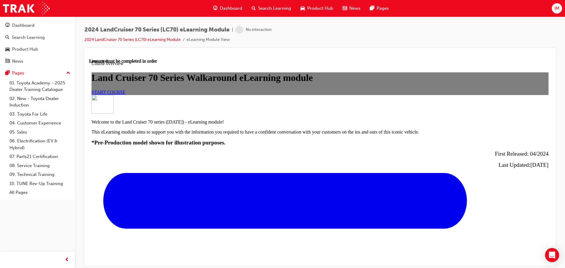
click at [125, 94] on span "START COURSE" at bounding box center [108, 91] width 34 height 5
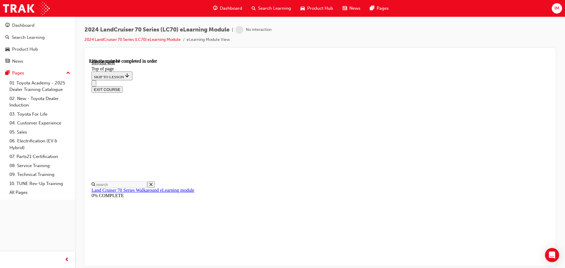
scroll to position [291, 0]
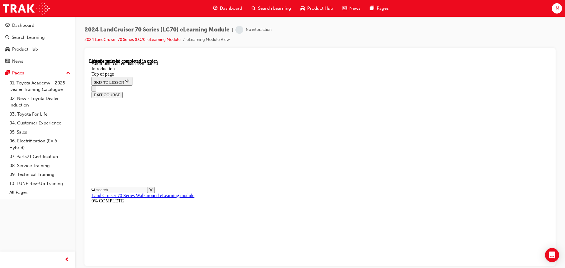
drag, startPoint x: 325, startPoint y: 77, endPoint x: 324, endPoint y: 83, distance: 6.0
drag, startPoint x: 322, startPoint y: 100, endPoint x: 324, endPoint y: 133, distance: 33.6
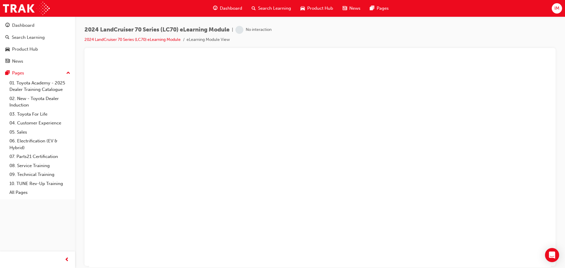
click at [340, 156] on button "Unzoom image" at bounding box center [320, 162] width 462 height 209
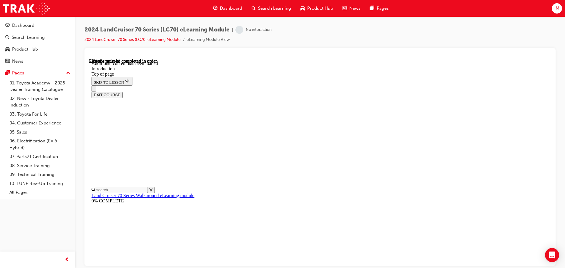
drag, startPoint x: 315, startPoint y: 174, endPoint x: 308, endPoint y: 170, distance: 7.4
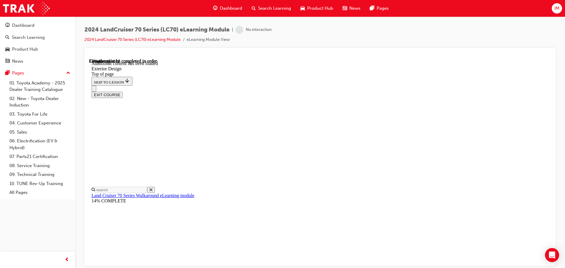
drag, startPoint x: 381, startPoint y: 108, endPoint x: 345, endPoint y: 108, distance: 35.6
drag, startPoint x: 227, startPoint y: 94, endPoint x: 241, endPoint y: 103, distance: 17.1
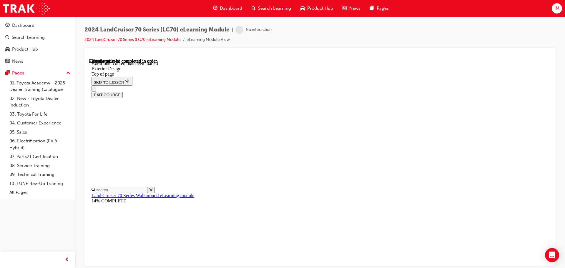
drag, startPoint x: 260, startPoint y: 126, endPoint x: 311, endPoint y: 107, distance: 54.6
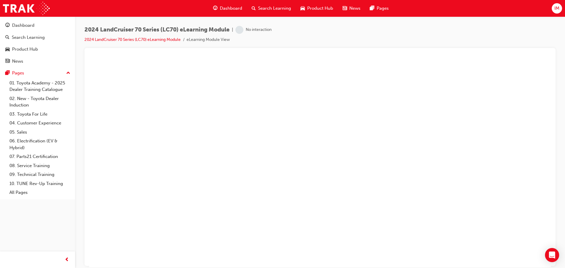
click at [254, 126] on button "Unzoom image" at bounding box center [320, 162] width 462 height 209
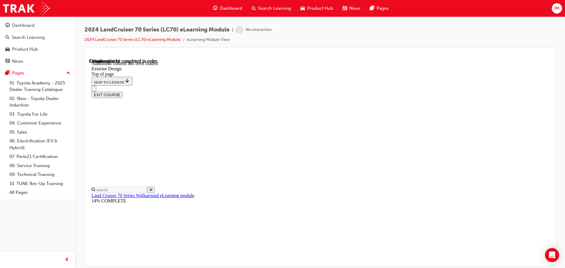
drag, startPoint x: 355, startPoint y: 90, endPoint x: 231, endPoint y: 108, distance: 124.9
drag, startPoint x: 357, startPoint y: 88, endPoint x: 205, endPoint y: 103, distance: 153.0
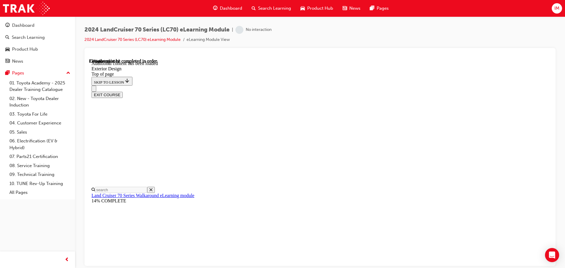
drag, startPoint x: 320, startPoint y: 161, endPoint x: 239, endPoint y: 144, distance: 82.4
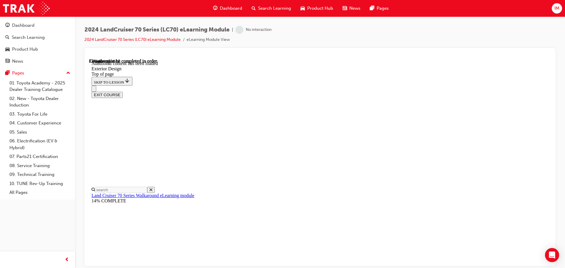
drag, startPoint x: 308, startPoint y: 195, endPoint x: 283, endPoint y: 195, distance: 25.0
drag, startPoint x: 295, startPoint y: 196, endPoint x: 229, endPoint y: 178, distance: 67.9
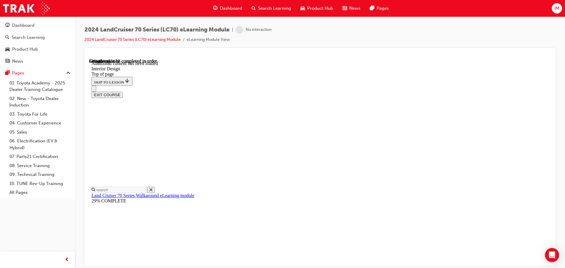
drag, startPoint x: 349, startPoint y: 119, endPoint x: 346, endPoint y: 119, distance: 3.2
drag, startPoint x: 368, startPoint y: 176, endPoint x: 364, endPoint y: 171, distance: 5.9
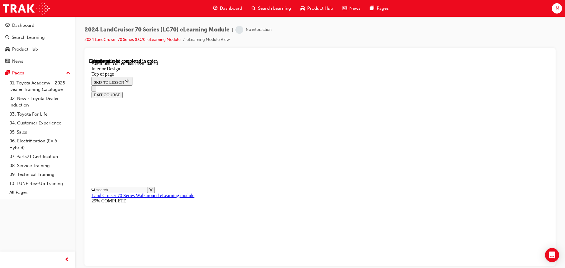
drag, startPoint x: 399, startPoint y: 105, endPoint x: 399, endPoint y: 136, distance: 30.3
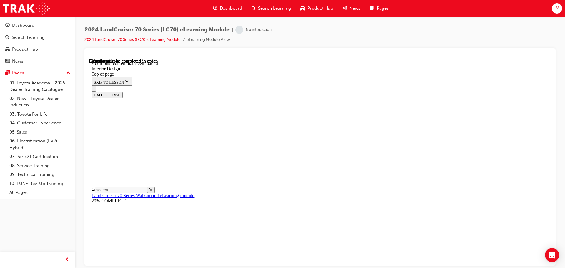
drag, startPoint x: 418, startPoint y: 129, endPoint x: 361, endPoint y: 166, distance: 68.3
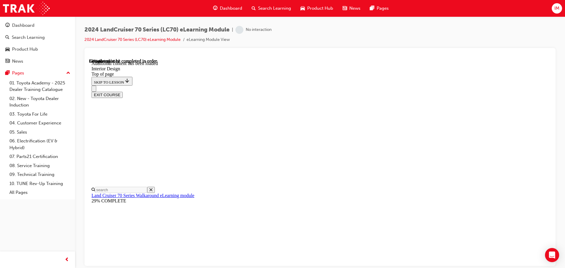
drag, startPoint x: 432, startPoint y: 111, endPoint x: 431, endPoint y: 165, distance: 54.4
drag, startPoint x: 435, startPoint y: 156, endPoint x: 444, endPoint y: 140, distance: 18.9
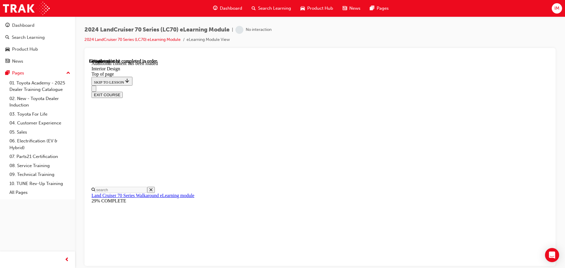
drag, startPoint x: 476, startPoint y: 176, endPoint x: 439, endPoint y: 179, distance: 37.1
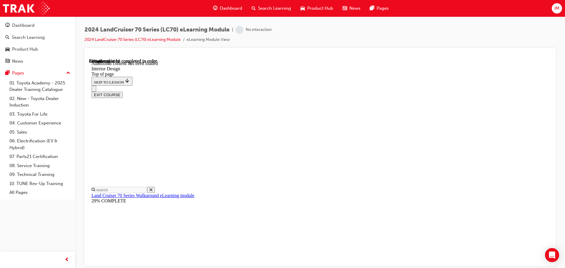
drag, startPoint x: 361, startPoint y: 200, endPoint x: 371, endPoint y: 196, distance: 11.5
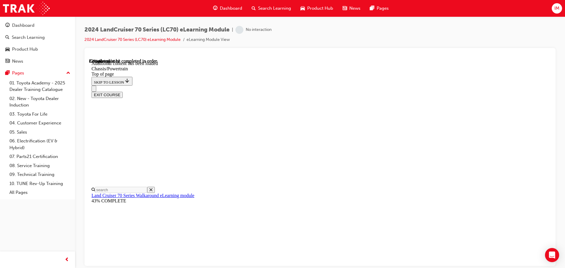
drag, startPoint x: 463, startPoint y: 119, endPoint x: 451, endPoint y: 161, distance: 43.8
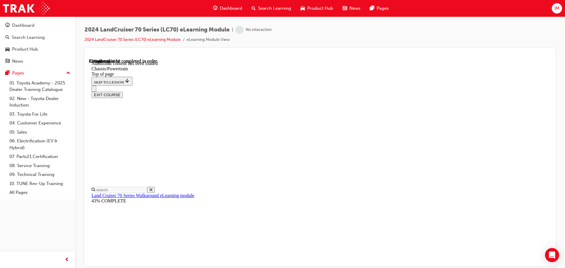
drag, startPoint x: 415, startPoint y: 126, endPoint x: 414, endPoint y: 139, distance: 13.3
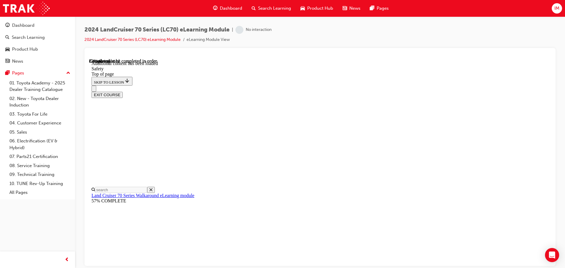
drag, startPoint x: 393, startPoint y: 233, endPoint x: 391, endPoint y: 228, distance: 4.8
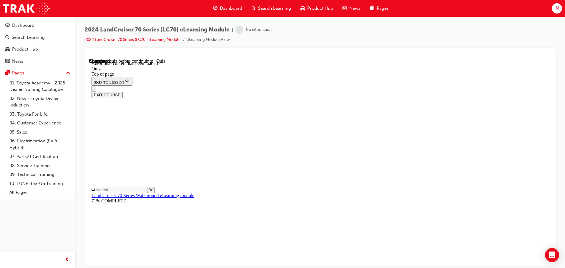
scroll to position [77, 0]
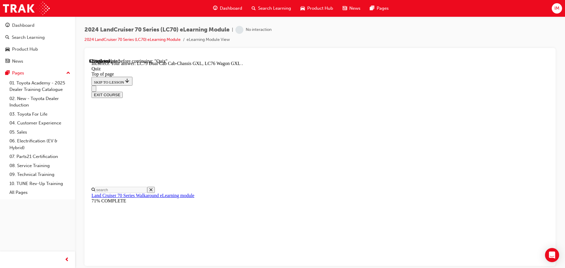
scroll to position [133, 0]
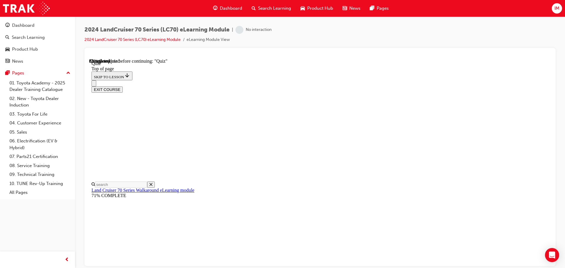
scroll to position [96, 0]
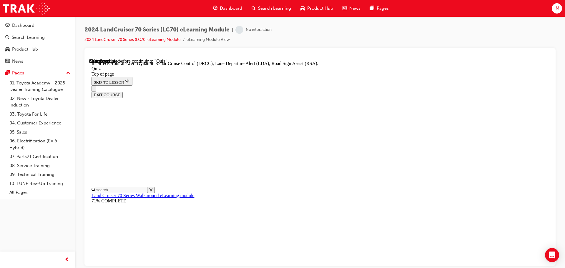
scroll to position [152, 0]
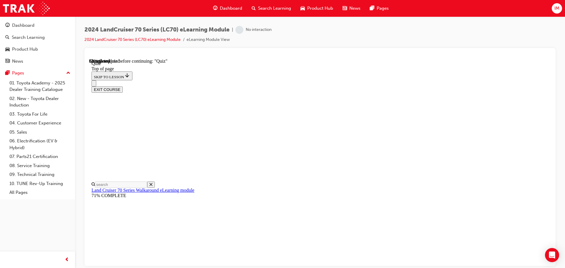
scroll to position [47, 0]
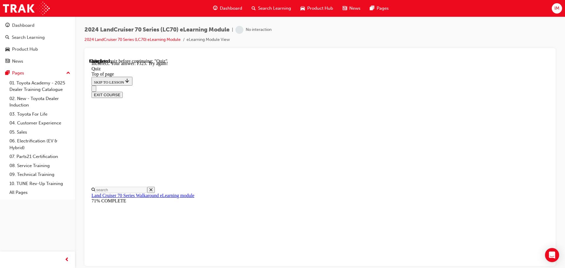
scroll to position [160, 0]
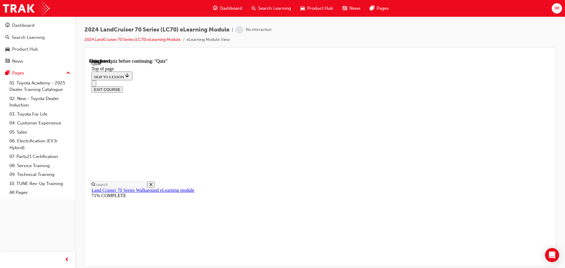
scroll to position [111, 0]
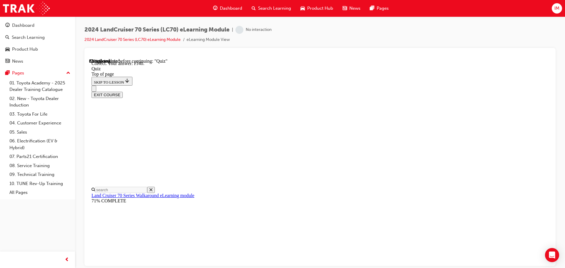
scroll to position [129, 0]
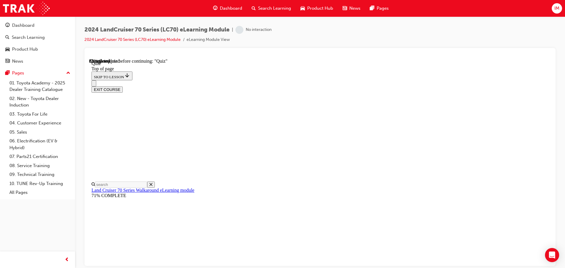
scroll to position [77, 0]
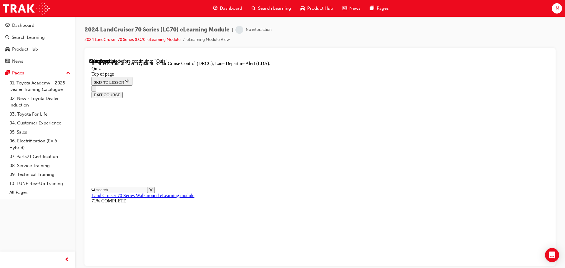
scroll to position [152, 0]
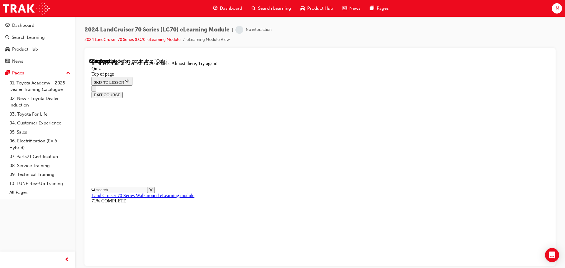
scroll to position [149, 0]
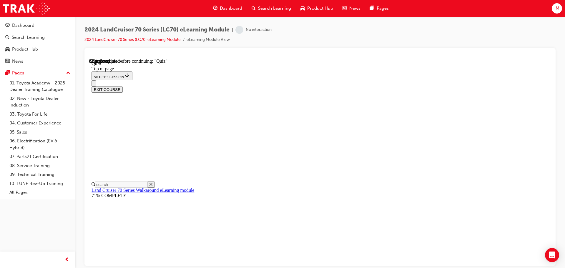
drag, startPoint x: 315, startPoint y: 201, endPoint x: 326, endPoint y: 223, distance: 24.1
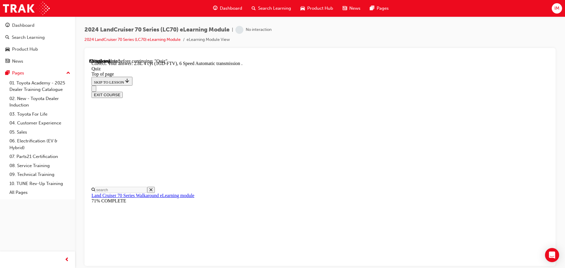
scroll to position [115, 0]
drag, startPoint x: 353, startPoint y: 243, endPoint x: 348, endPoint y: 231, distance: 13.2
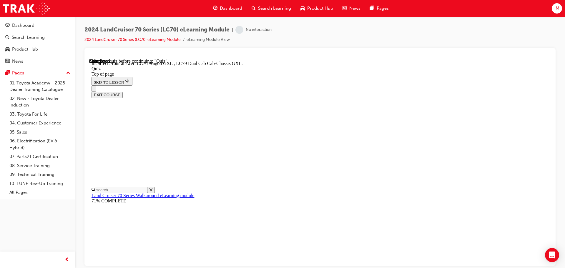
scroll to position [152, 0]
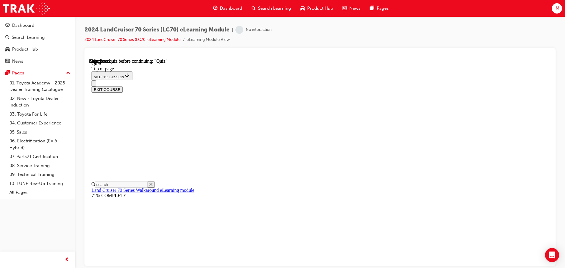
scroll to position [111, 0]
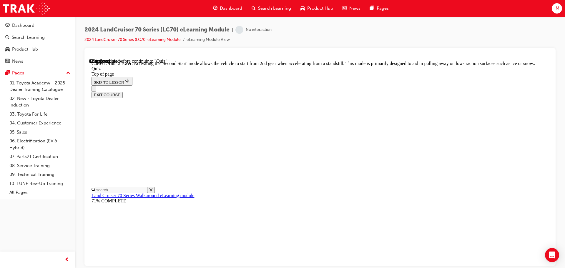
drag, startPoint x: 316, startPoint y: 219, endPoint x: 319, endPoint y: 222, distance: 4.4
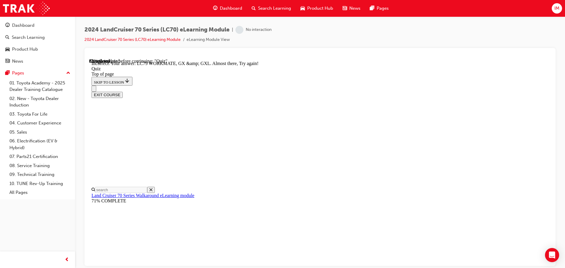
scroll to position [149, 0]
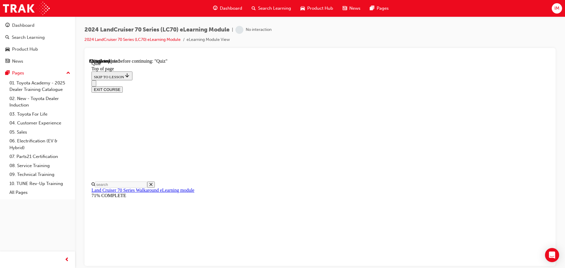
scroll to position [77, 0]
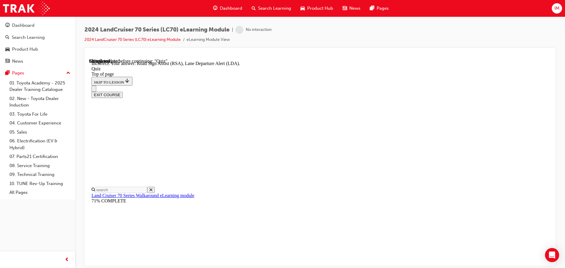
scroll to position [133, 0]
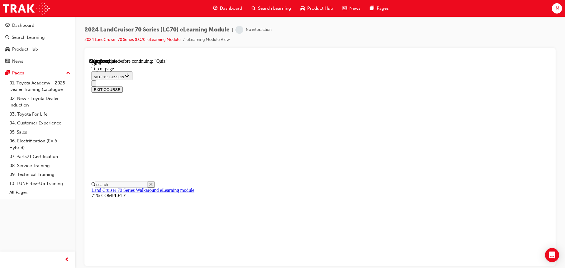
scroll to position [67, 0]
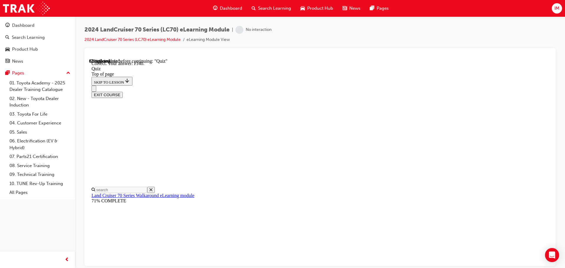
scroll to position [129, 0]
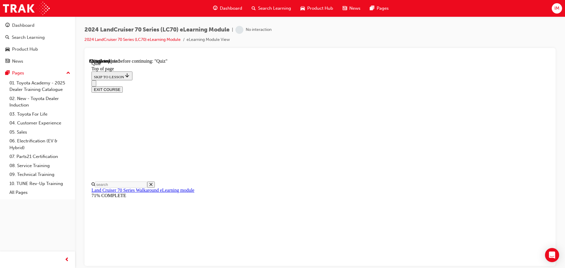
scroll to position [67, 0]
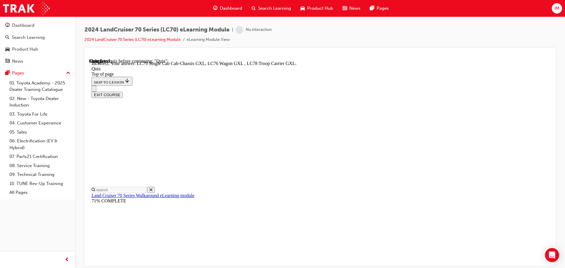
scroll to position [133, 0]
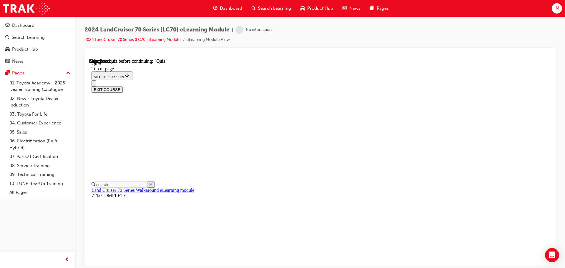
scroll to position [77, 0]
drag, startPoint x: 299, startPoint y: 185, endPoint x: 290, endPoint y: 183, distance: 8.7
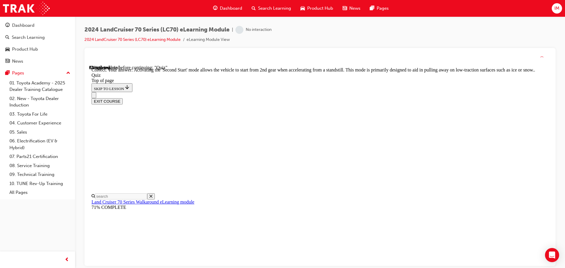
scroll to position [154, 0]
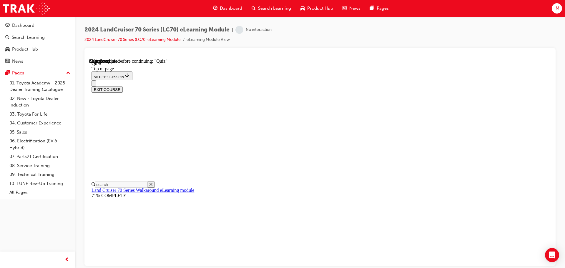
scroll to position [67, 0]
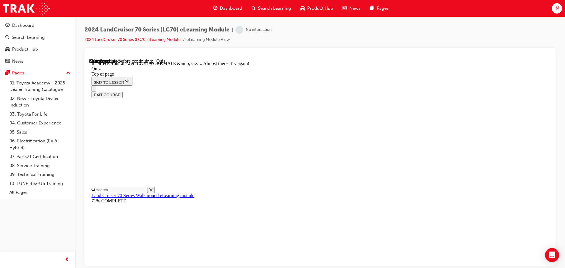
scroll to position [149, 0]
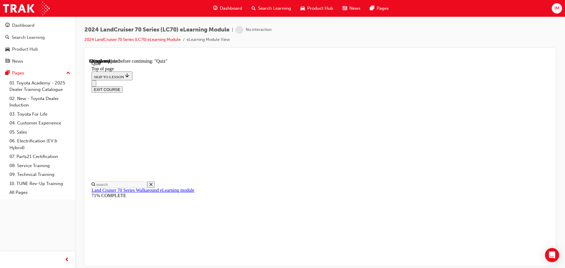
scroll to position [67, 0]
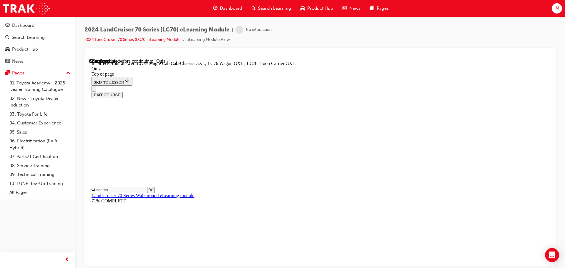
scroll to position [152, 0]
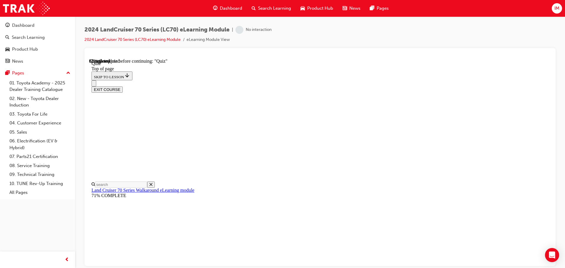
scroll to position [77, 0]
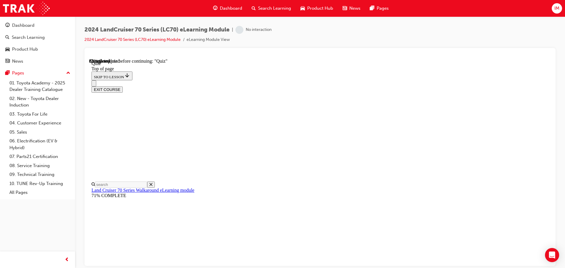
drag, startPoint x: 340, startPoint y: 224, endPoint x: 339, endPoint y: 215, distance: 8.2
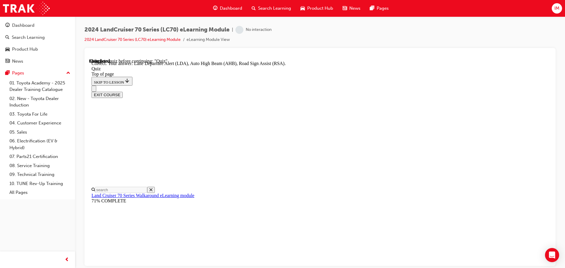
scroll to position [152, 0]
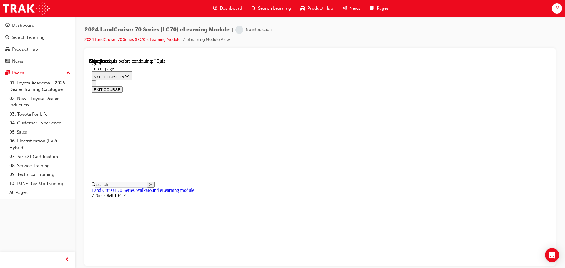
scroll to position [111, 0]
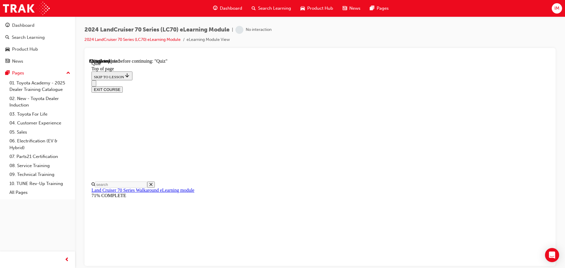
scroll to position [77, 0]
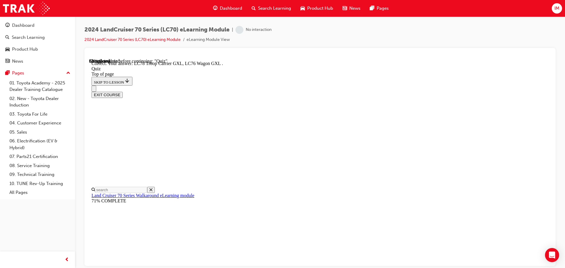
scroll to position [152, 0]
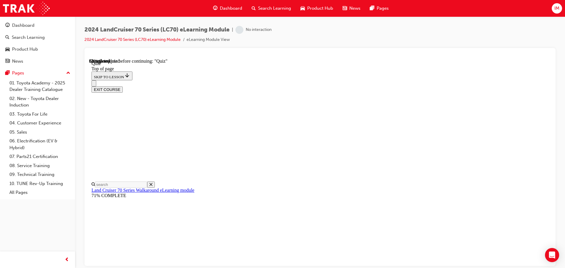
scroll to position [67, 0]
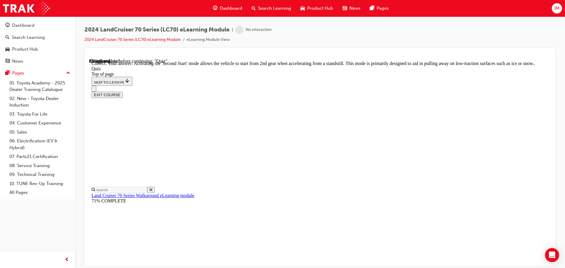
scroll to position [154, 0]
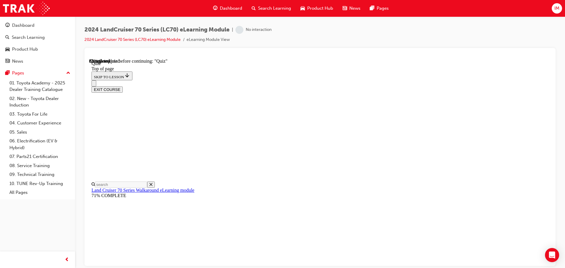
scroll to position [67, 0]
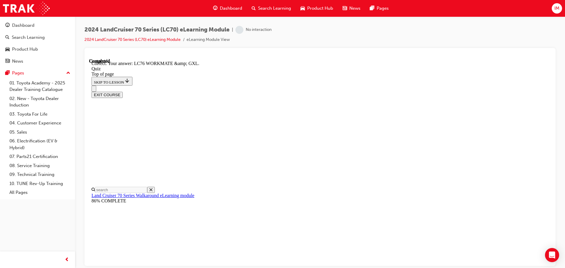
scroll to position [119, 0]
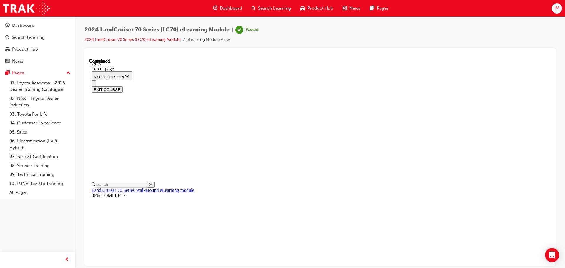
scroll to position [111, 0]
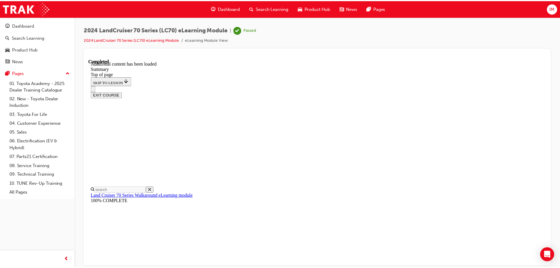
scroll to position [745, 0]
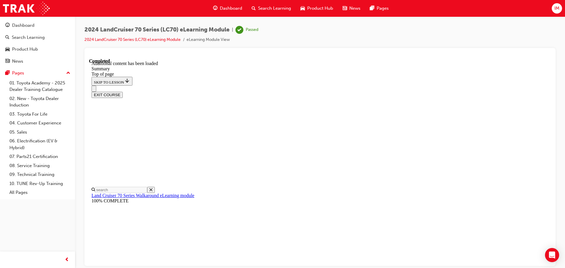
click at [306, 6] on div "Product Hub" at bounding box center [317, 8] width 42 height 12
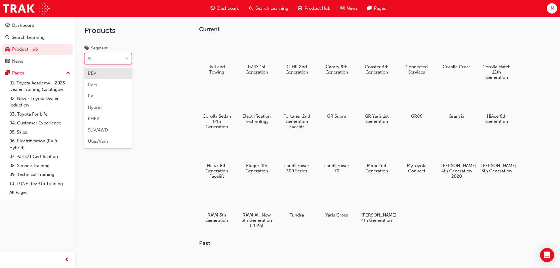
click at [123, 58] on div at bounding box center [127, 58] width 9 height 11
click at [88, 58] on input "Segment option BEV focused, 1 of 7. 7 results available. Use Up and Down to cho…" at bounding box center [88, 58] width 1 height 5
click at [108, 100] on div "EV" at bounding box center [107, 95] width 47 height 11
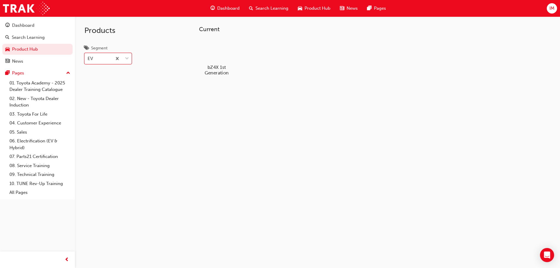
click at [211, 59] on div at bounding box center [216, 50] width 33 height 23
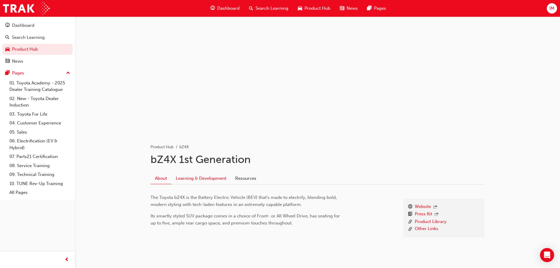
click at [225, 176] on link "Learning & Development" at bounding box center [200, 178] width 59 height 11
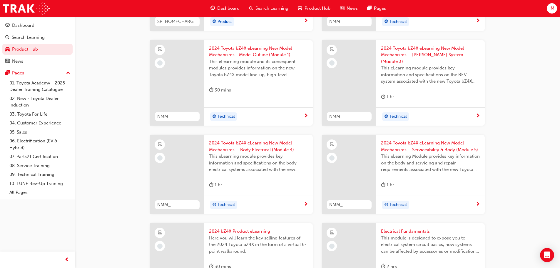
scroll to position [268, 0]
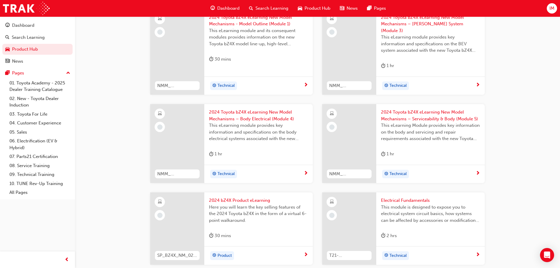
click at [384, 223] on div "Electrical Fundamentals This module is designed to expose you to electrical sys…" at bounding box center [431, 219] width 109 height 54
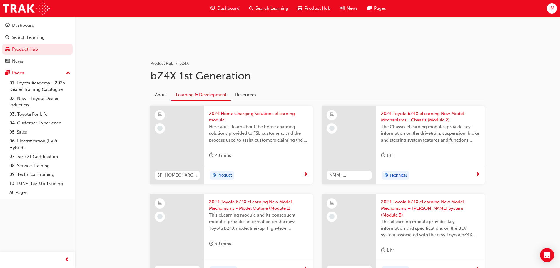
scroll to position [72, 0]
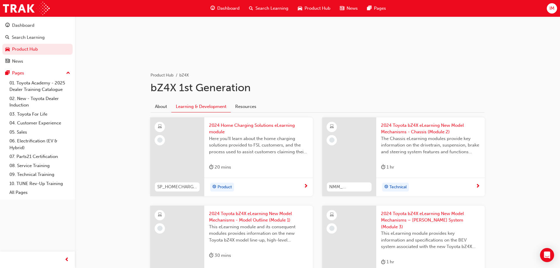
click at [423, 119] on div "2024 Toyota bZ4X eLearning New Model Mechanisms - Chassis (Module 2) The Chassi…" at bounding box center [431, 147] width 109 height 61
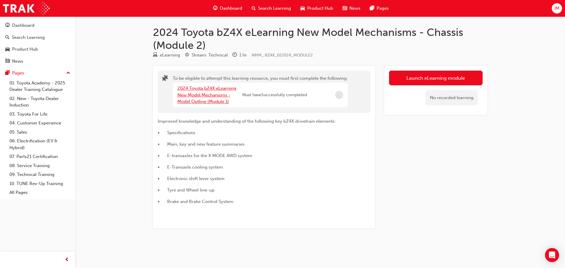
click at [213, 90] on link "2024 Toyota bZ4X eLearning New Model Mechanisms - Model Outline (Module 1)" at bounding box center [206, 95] width 59 height 19
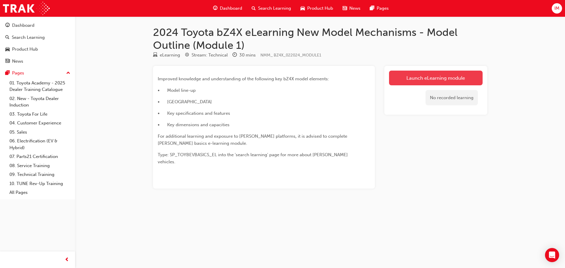
click at [402, 78] on link "Launch eLearning module" at bounding box center [436, 78] width 94 height 15
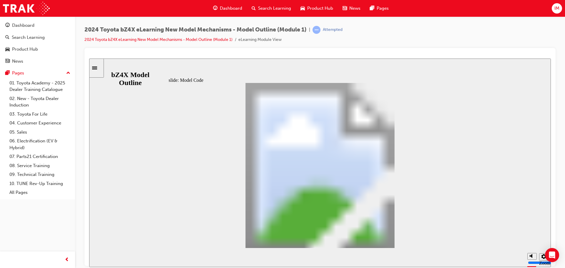
drag, startPoint x: 263, startPoint y: 189, endPoint x: 269, endPoint y: 190, distance: 6.5
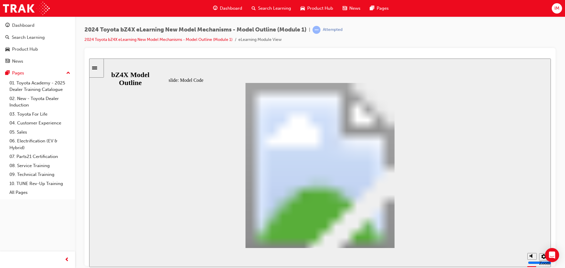
drag, startPoint x: 275, startPoint y: 191, endPoint x: 284, endPoint y: 190, distance: 9.1
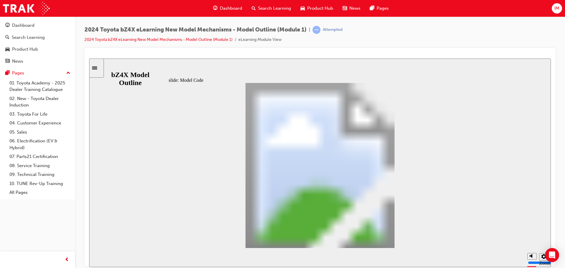
drag, startPoint x: 318, startPoint y: 191, endPoint x: 324, endPoint y: 191, distance: 6.2
drag, startPoint x: 324, startPoint y: 191, endPoint x: 339, endPoint y: 190, distance: 15.0
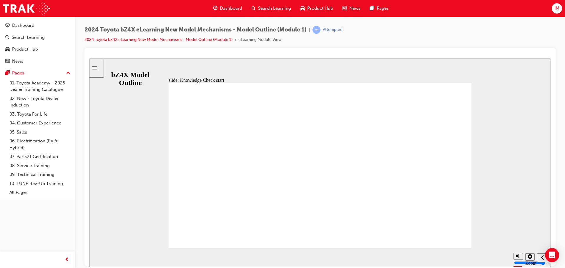
radio input "false"
radio input "true"
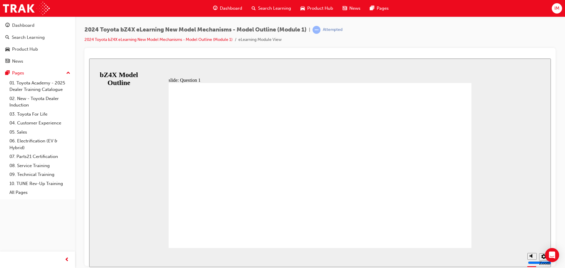
radio input "true"
drag, startPoint x: 420, startPoint y: 218, endPoint x: 430, endPoint y: 220, distance: 10.8
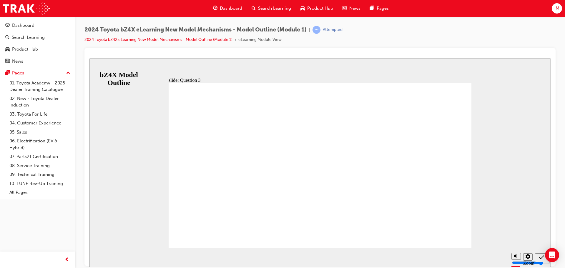
radio input "true"
drag, startPoint x: 268, startPoint y: 175, endPoint x: 295, endPoint y: 192, distance: 31.7
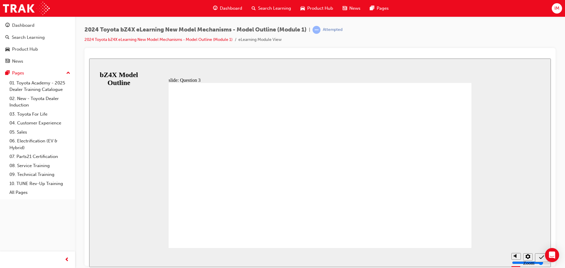
radio input "true"
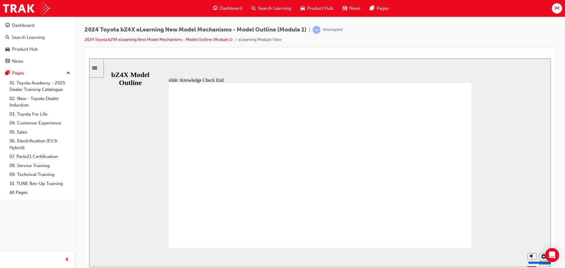
click at [96, 69] on icon "Sidebar Toggle" at bounding box center [94, 67] width 5 height 3
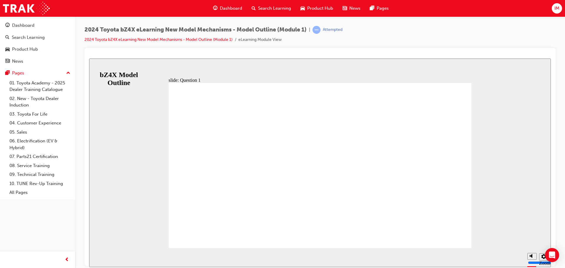
drag, startPoint x: 334, startPoint y: 203, endPoint x: 302, endPoint y: 210, distance: 33.2
radio input "false"
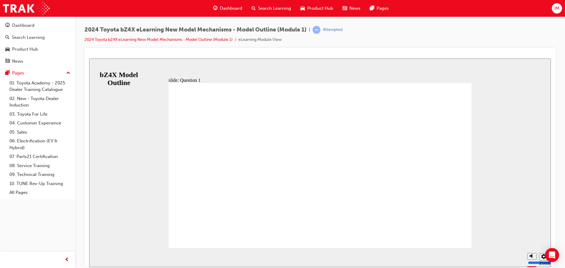
radio input "true"
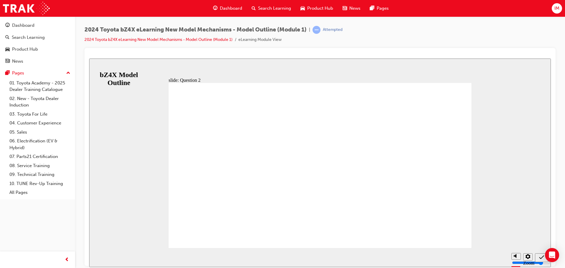
drag, startPoint x: 264, startPoint y: 189, endPoint x: 377, endPoint y: 225, distance: 119.3
radio input "true"
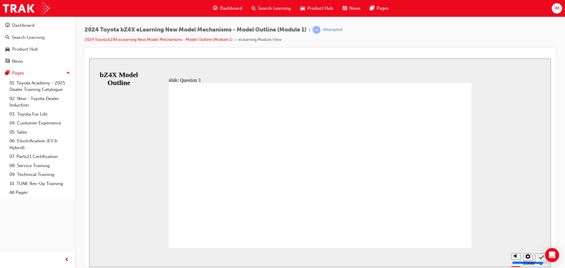
drag, startPoint x: 341, startPoint y: 187, endPoint x: 335, endPoint y: 192, distance: 7.9
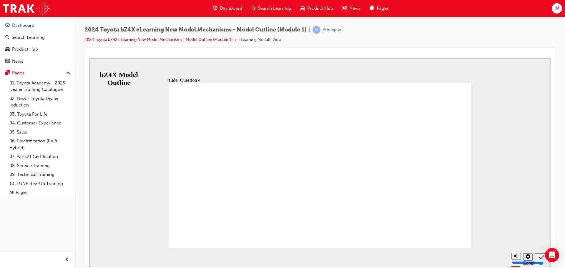
radio input "true"
drag, startPoint x: 469, startPoint y: 231, endPoint x: 440, endPoint y: 226, distance: 29.8
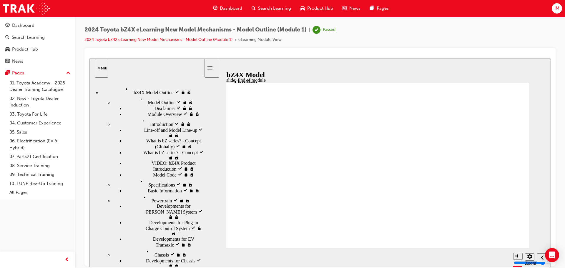
click at [216, 69] on icon "Sidebar Toggle" at bounding box center [211, 68] width 9 height 4
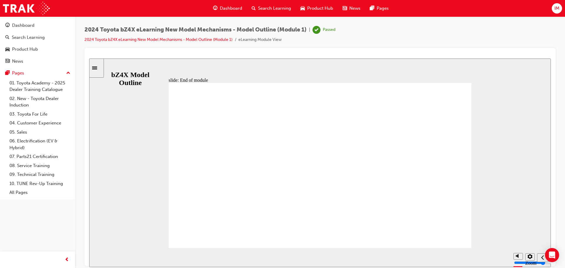
click at [310, 6] on span "Product Hub" at bounding box center [320, 8] width 26 height 7
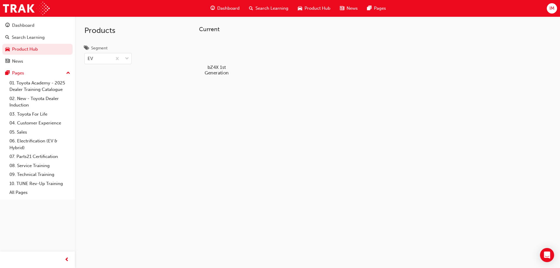
click at [217, 49] on div at bounding box center [216, 50] width 33 height 23
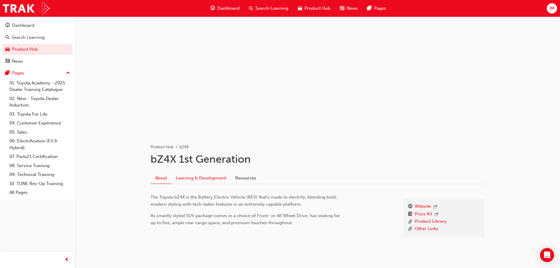
click at [229, 181] on link "Learning & Development" at bounding box center [200, 178] width 59 height 11
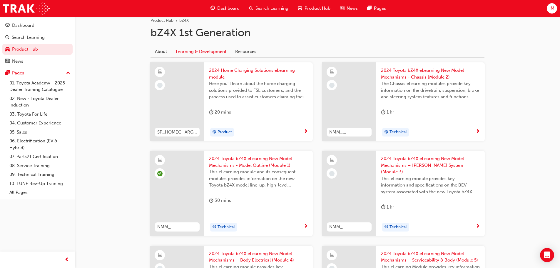
scroll to position [127, 0]
click at [399, 70] on span "2024 Toyota bZ4X eLearning New Model Mechanisms - Chassis (Module 2)" at bounding box center [430, 72] width 99 height 13
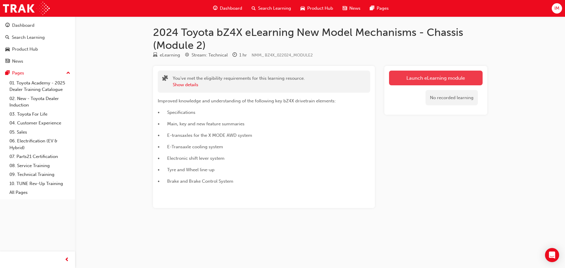
click at [414, 82] on link "Launch eLearning module" at bounding box center [436, 78] width 94 height 15
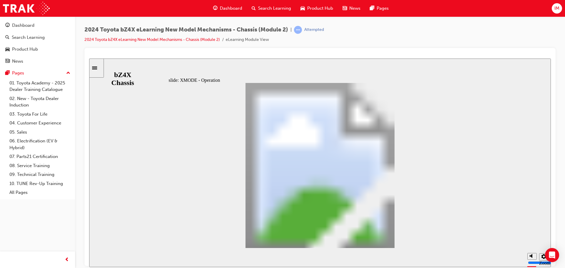
click at [393, 236] on div "XMODE - Grip Control Oval 1 Grip control that keeps the vehicle speed at 2 to 1…" at bounding box center [320, 168] width 303 height 170
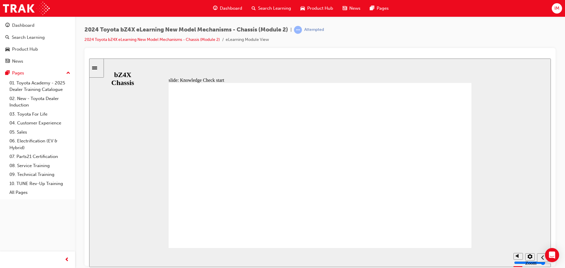
radio input "false"
radio input "true"
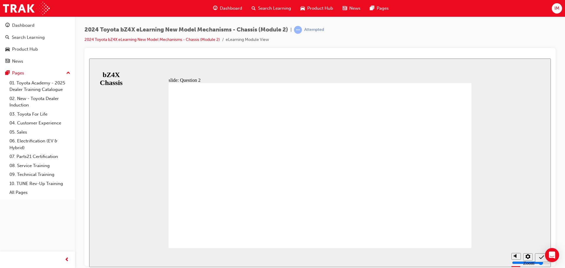
radio input "false"
radio input "true"
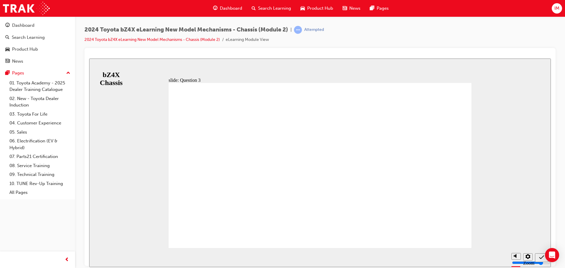
radio input "true"
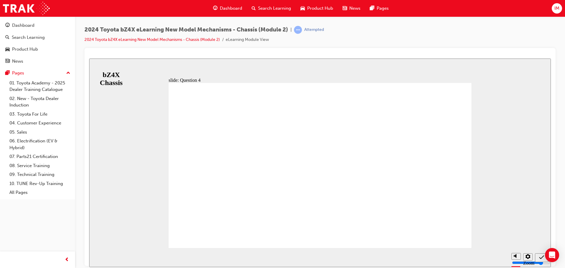
radio input "true"
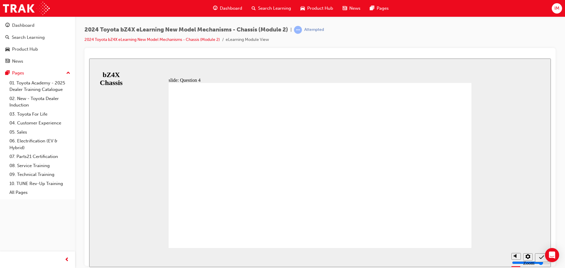
radio input "false"
radio input "true"
drag, startPoint x: 319, startPoint y: 237, endPoint x: 317, endPoint y: 229, distance: 8.0
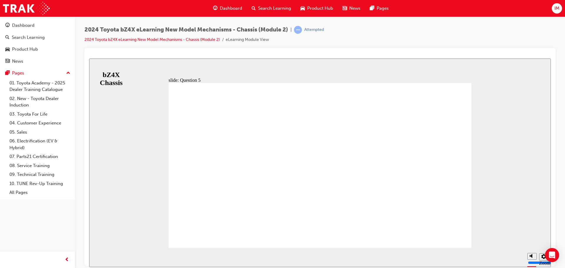
radio input "false"
radio input "true"
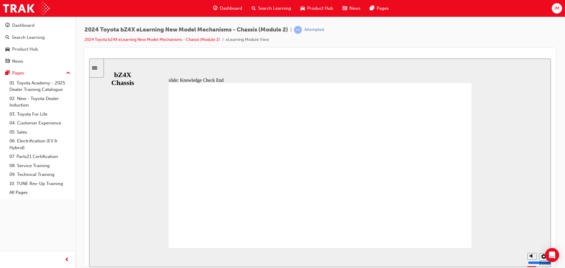
click at [110, 69] on div "slide: Knowledge Check End Review the identified sections of this module again,…" at bounding box center [320, 162] width 462 height 209
click at [106, 69] on div "slide: Knowledge Check End Review the identified sections of this module again,…" at bounding box center [320, 162] width 462 height 209
click at [97, 68] on icon "Sidebar Toggle" at bounding box center [94, 67] width 5 height 3
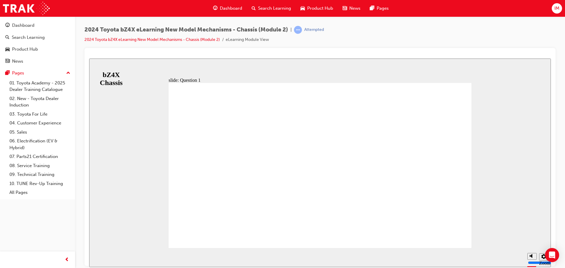
radio input "true"
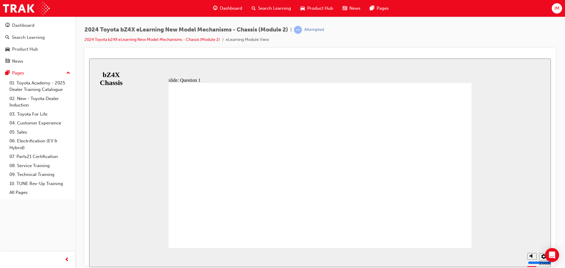
radio input "true"
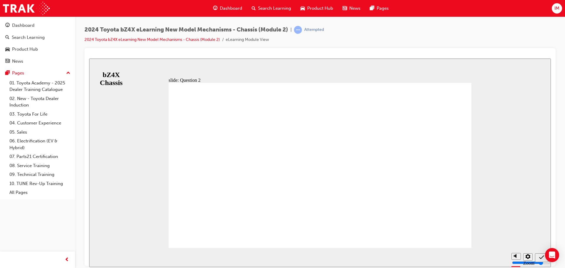
radio input "true"
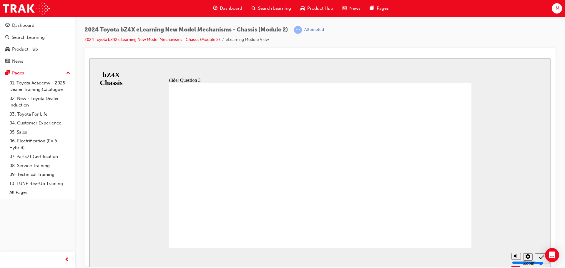
radio input "true"
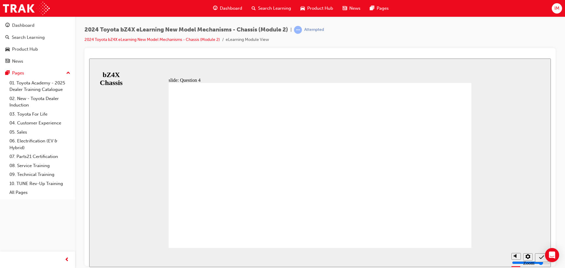
radio input "false"
radio input "true"
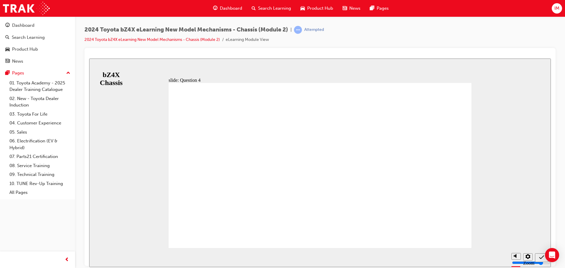
radio input "false"
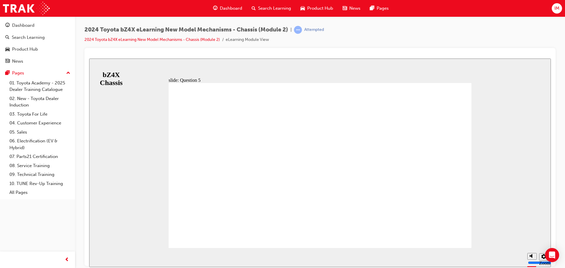
radio input "true"
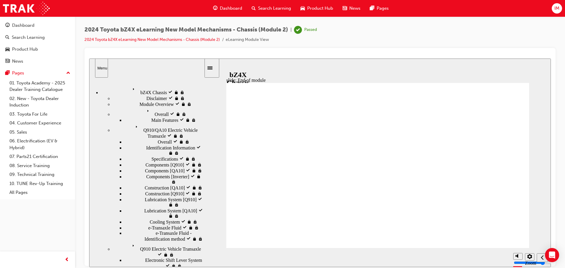
drag, startPoint x: 330, startPoint y: 125, endPoint x: 149, endPoint y: 136, distance: 181.2
click at [212, 139] on div "slide: End of module Group 1 Rectangle 1 Rectangle 2 bZ4X New Model Technical T…" at bounding box center [320, 162] width 462 height 209
drag, startPoint x: 166, startPoint y: 141, endPoint x: 299, endPoint y: 163, distance: 134.3
click at [300, 7] on span "car-icon" at bounding box center [302, 8] width 4 height 7
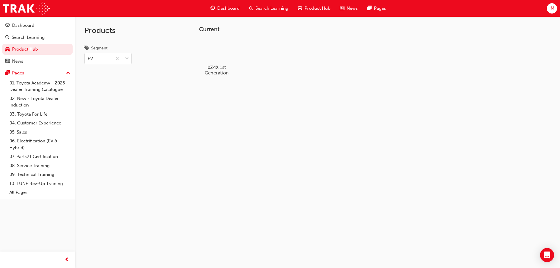
click at [215, 50] on div at bounding box center [216, 50] width 33 height 23
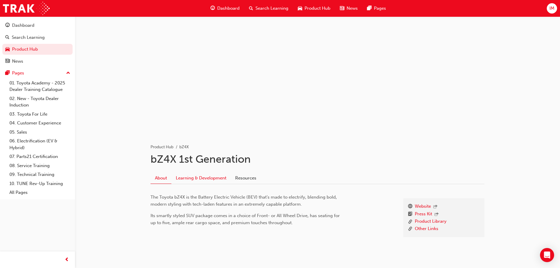
click at [194, 175] on link "Learning & Development" at bounding box center [200, 178] width 59 height 11
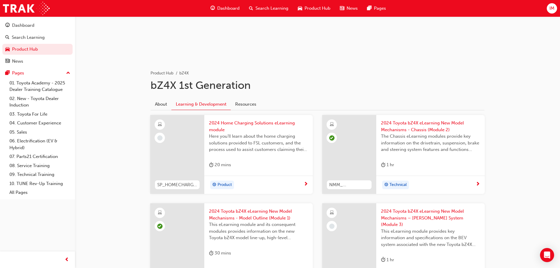
scroll to position [79, 0]
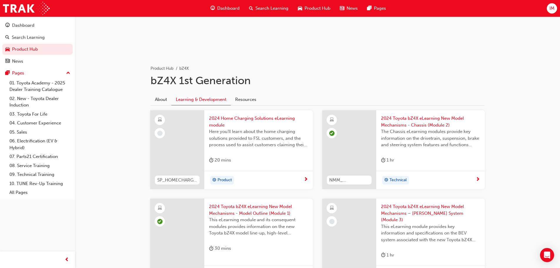
click at [222, 142] on span "Here you'll learn about the home charging solutions provided to FSL customers, …" at bounding box center [258, 138] width 99 height 20
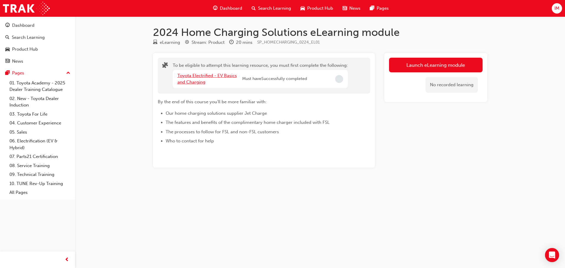
click at [211, 74] on link "Toyota Electrified - EV Basics and Charging" at bounding box center [206, 79] width 59 height 12
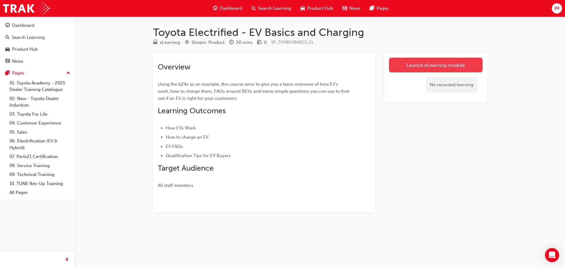
click at [431, 71] on link "Launch eLearning module" at bounding box center [436, 65] width 94 height 15
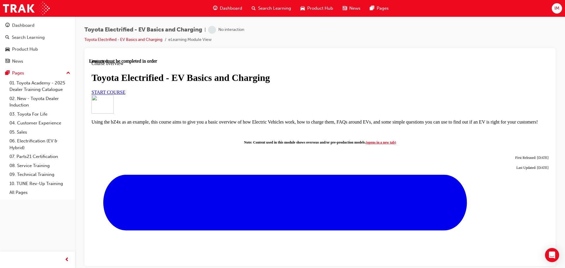
scroll to position [20, 0]
click at [125, 94] on link "START COURSE" at bounding box center [108, 91] width 34 height 5
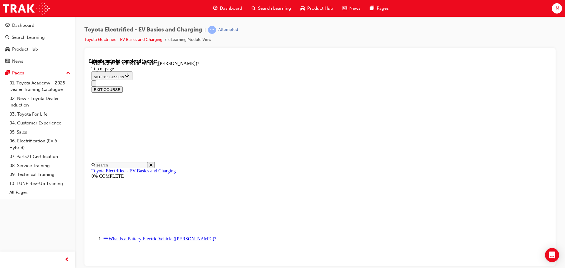
scroll to position [450, 0]
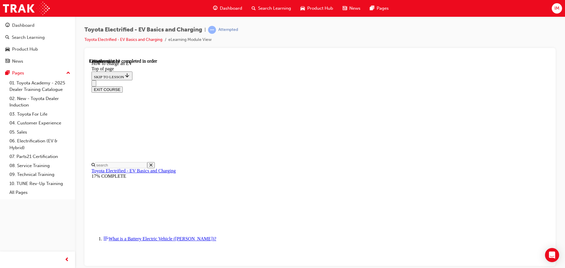
scroll to position [410, 0]
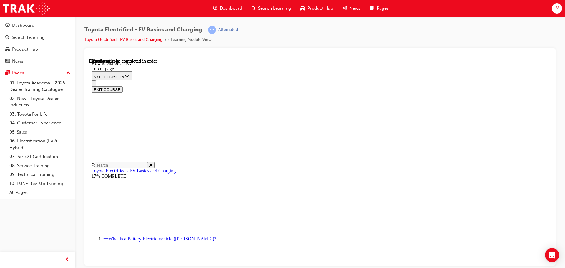
scroll to position [2492, 0]
drag, startPoint x: 367, startPoint y: 232, endPoint x: 367, endPoint y: 235, distance: 3.3
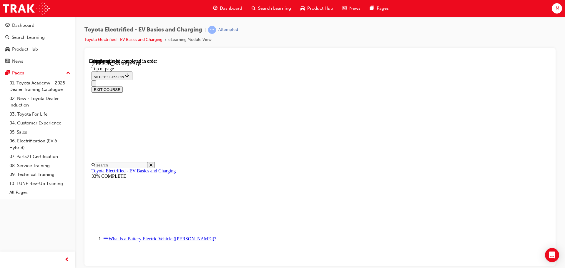
scroll to position [224, 0]
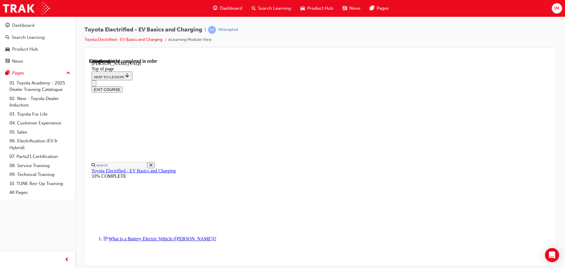
scroll to position [890, 0]
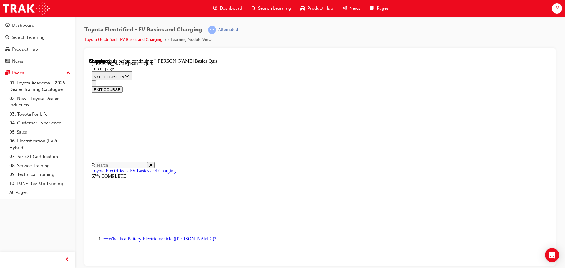
scroll to position [18, 0]
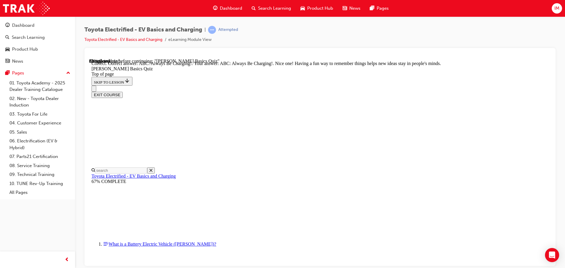
scroll to position [124, 0]
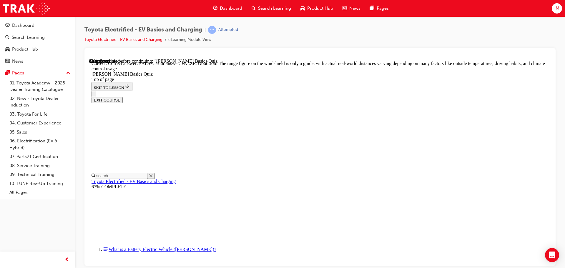
scroll to position [107, 0]
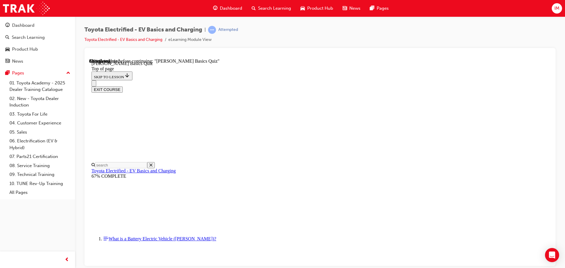
scroll to position [18, 0]
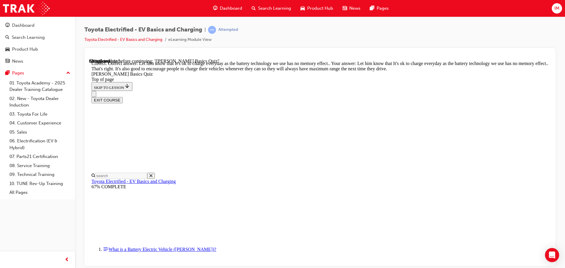
scroll to position [119, 0]
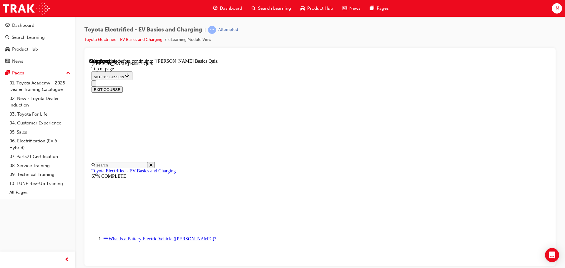
scroll to position [106, 0]
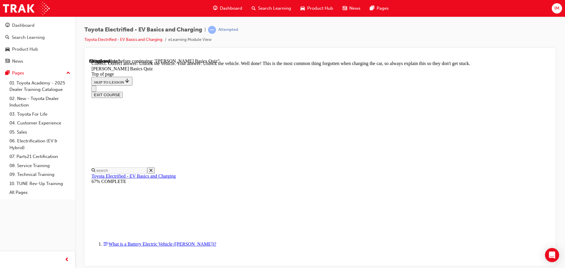
scroll to position [200, 0]
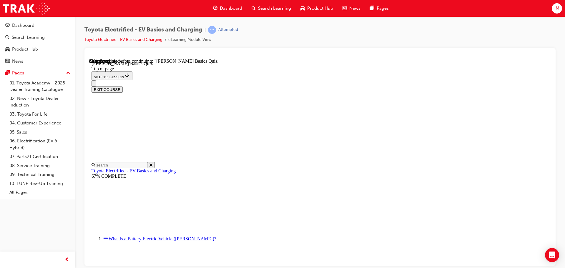
scroll to position [57, 0]
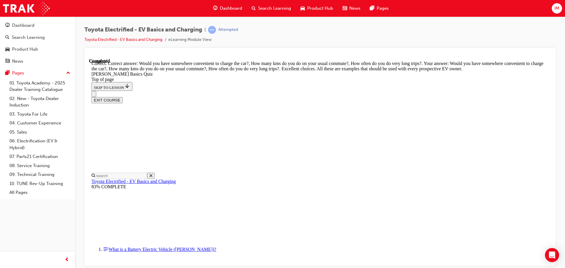
scroll to position [148, 0]
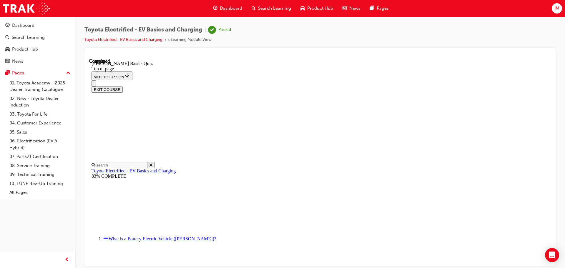
scroll to position [111, 0]
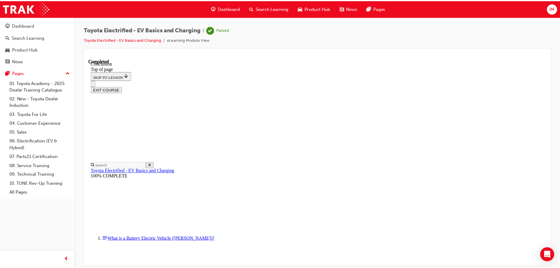
scroll to position [231, 0]
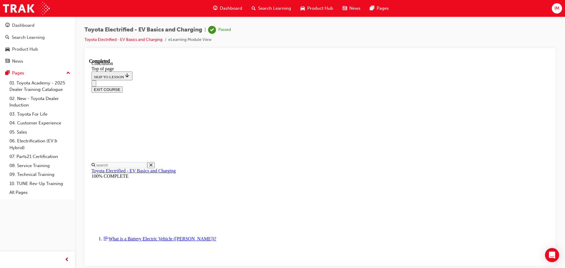
click at [319, 10] on span "Product Hub" at bounding box center [320, 8] width 26 height 7
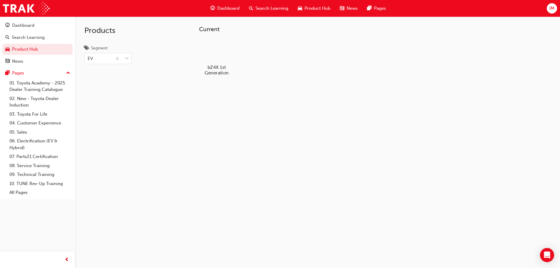
click at [230, 58] on div at bounding box center [216, 50] width 33 height 23
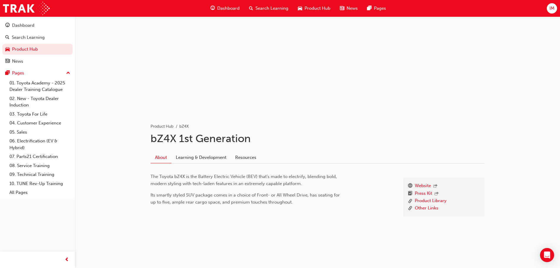
scroll to position [22, 0]
click at [218, 155] on link "Learning & Development" at bounding box center [200, 156] width 59 height 11
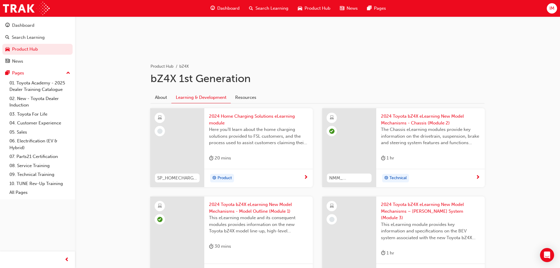
scroll to position [90, 0]
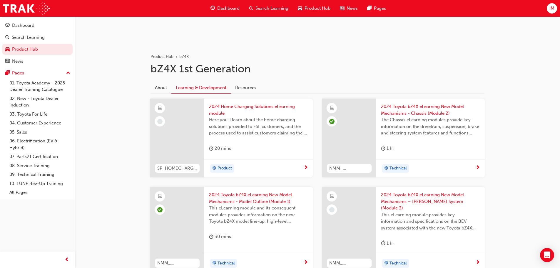
click at [250, 107] on span "2024 Home Charging Solutions eLearning module" at bounding box center [258, 109] width 99 height 13
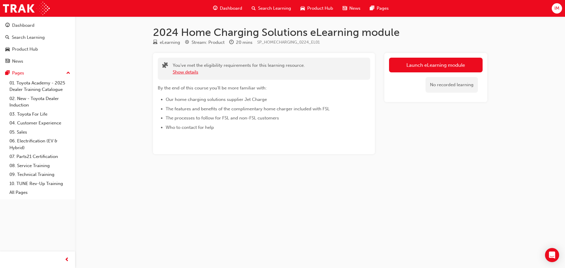
click at [193, 74] on button "Show details" at bounding box center [186, 72] width 26 height 7
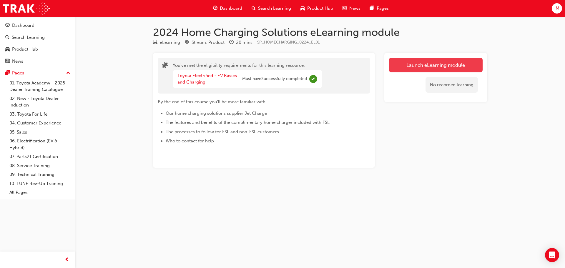
click at [413, 71] on link "Launch eLearning module" at bounding box center [436, 65] width 94 height 15
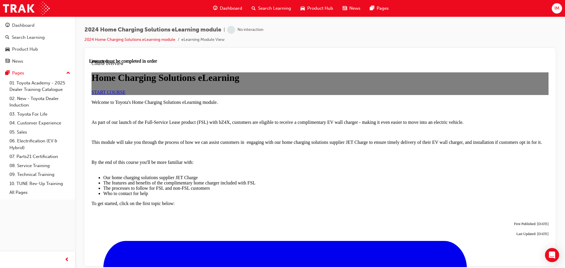
scroll to position [49, 0]
click at [125, 94] on link "START COURSE" at bounding box center [108, 91] width 34 height 5
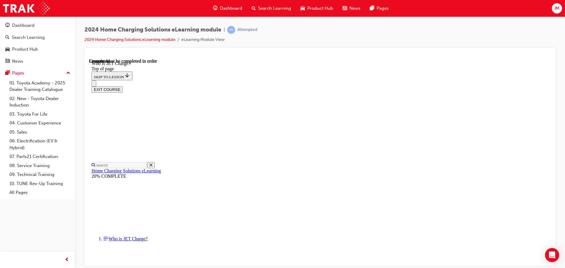
scroll to position [86, 0]
